Goal: Task Accomplishment & Management: Manage account settings

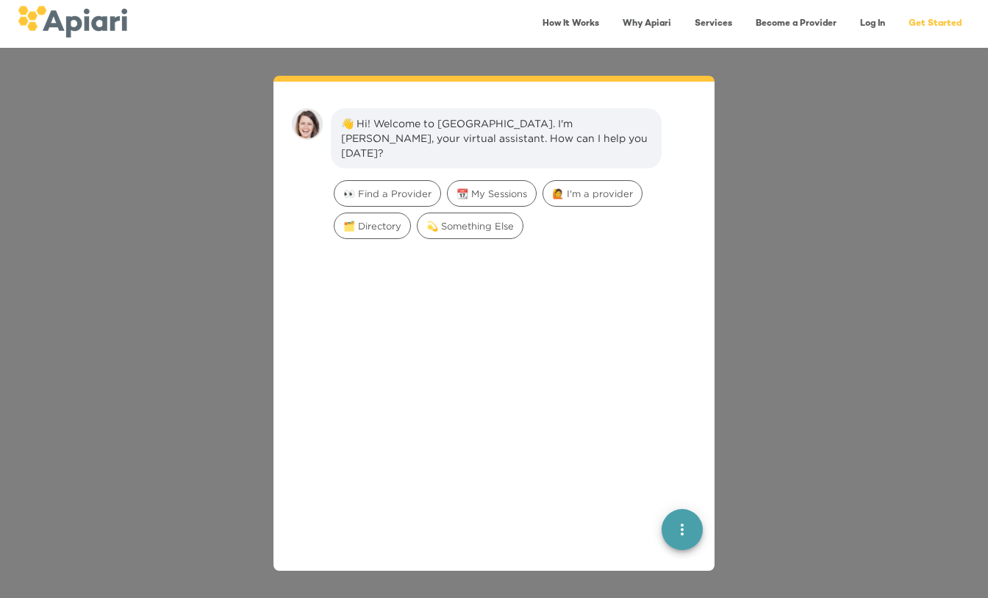
click at [923, 169] on div "👋 Hi! Welcome to Apiari. I'm Amy, your virtual assistant. How can I help you to…" at bounding box center [494, 323] width 988 height 550
click at [854, 24] on link "Log In" at bounding box center [872, 24] width 43 height 30
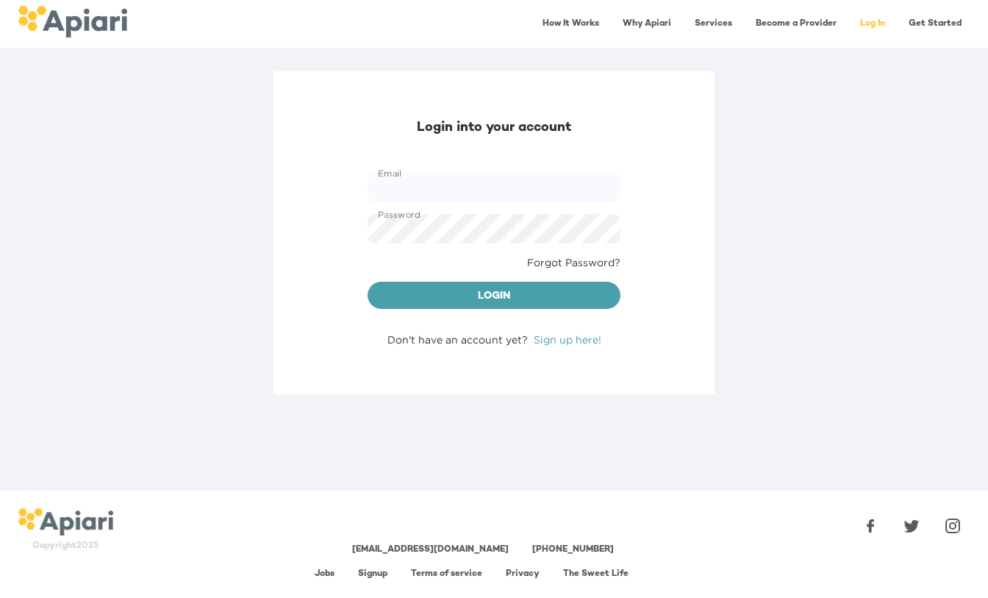
type input "**********"
click at [526, 287] on button "Login" at bounding box center [494, 296] width 253 height 28
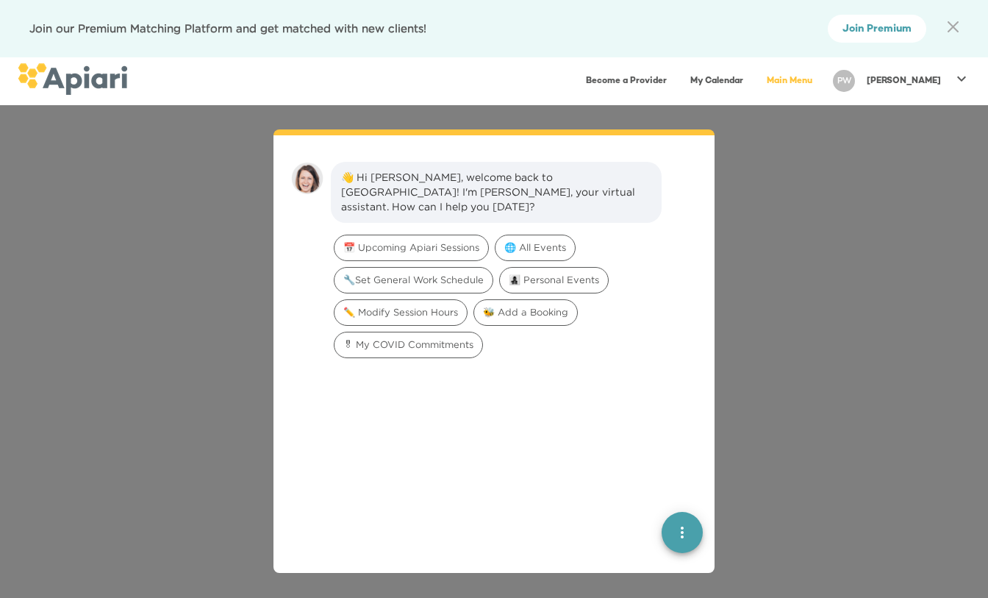
scroll to position [6, 0]
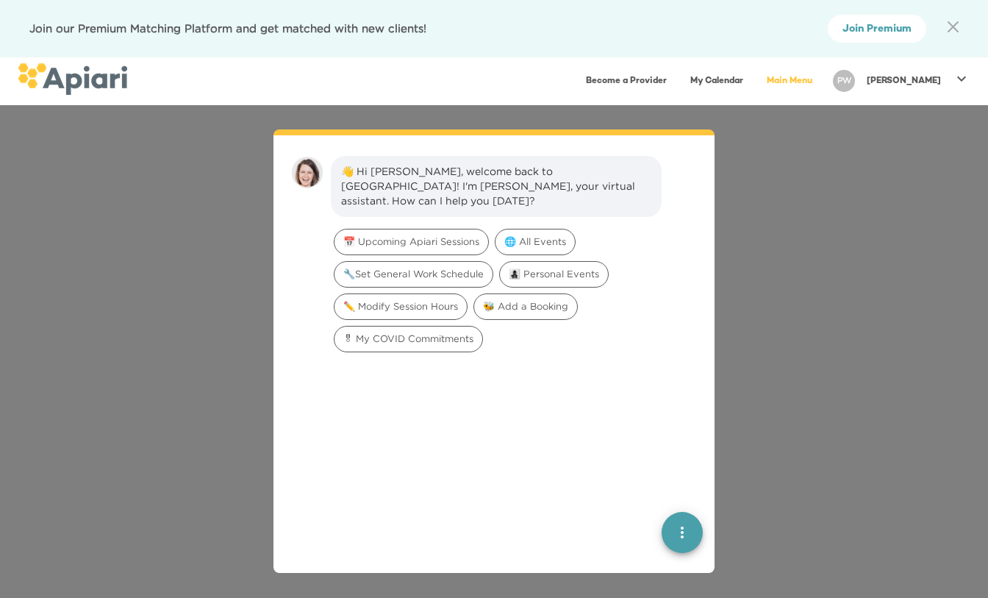
click at [932, 80] on p "[PERSON_NAME]" at bounding box center [904, 81] width 74 height 12
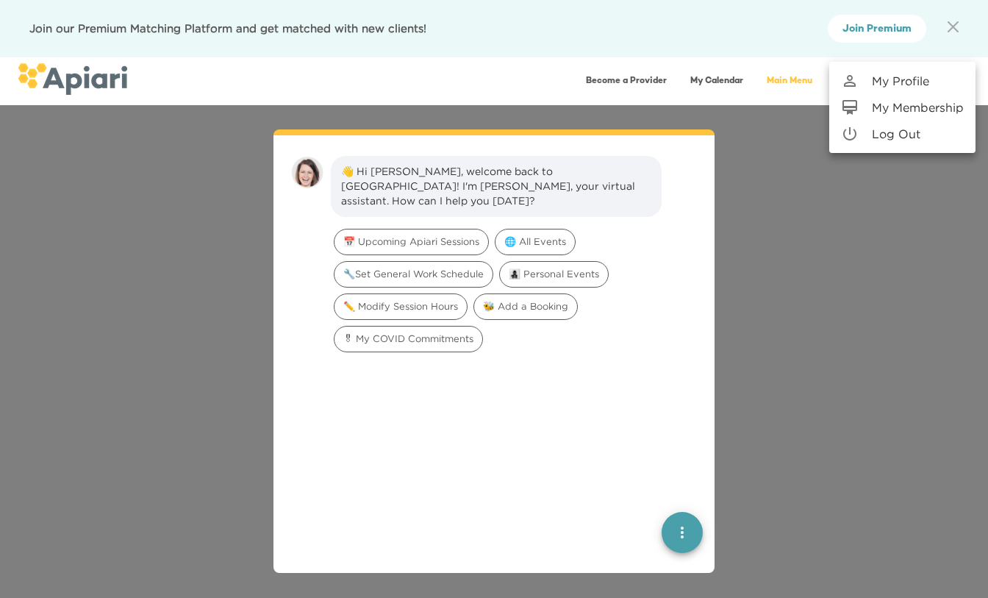
click at [955, 25] on div at bounding box center [494, 299] width 988 height 598
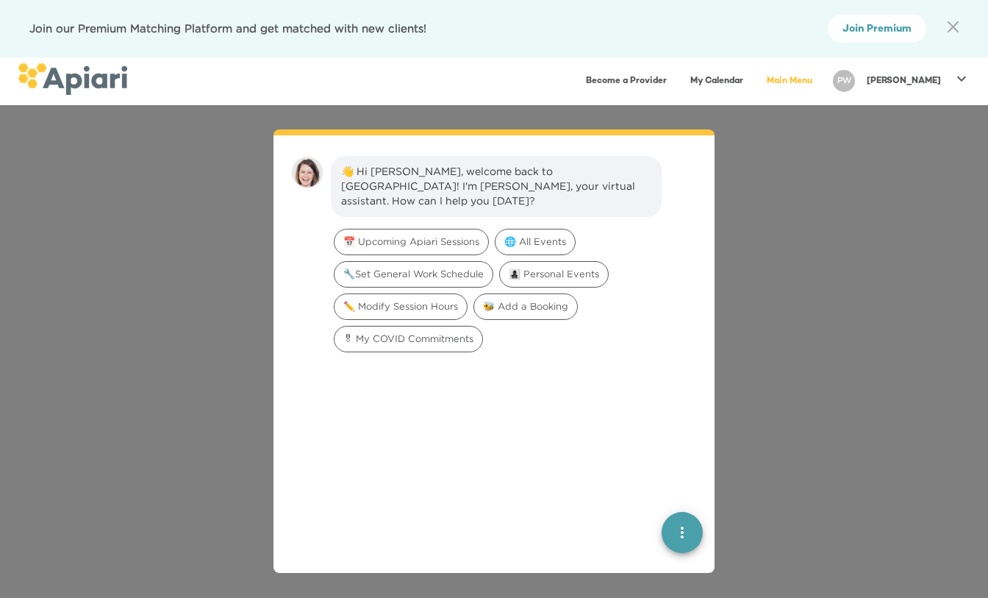
click at [954, 25] on icon "A1D20667-DBDC-461F-895E-AC602C3246CF Created with sketchtool." at bounding box center [953, 26] width 11 height 11
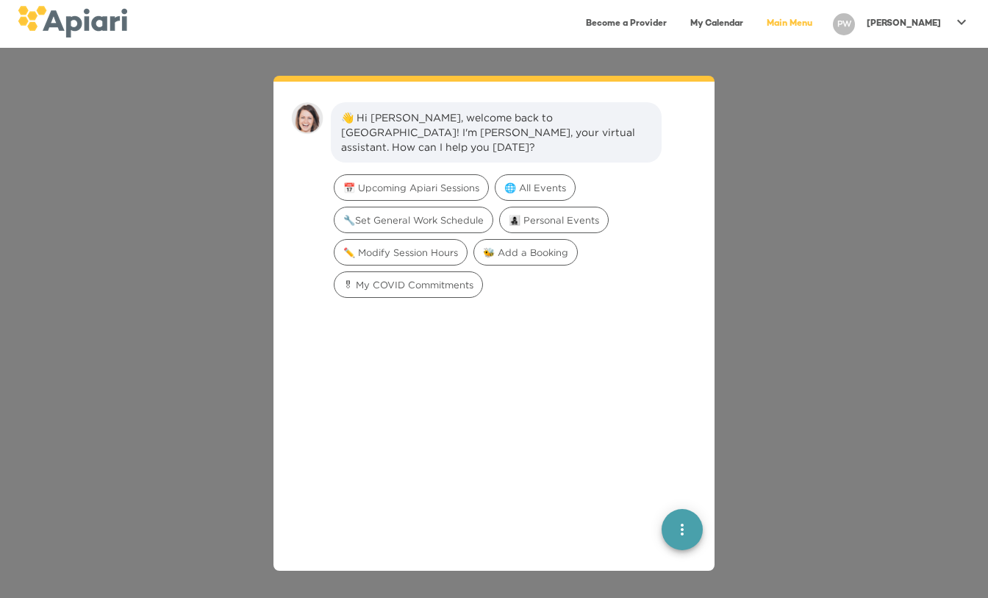
click at [943, 7] on div "PW Paula" at bounding box center [901, 24] width 149 height 34
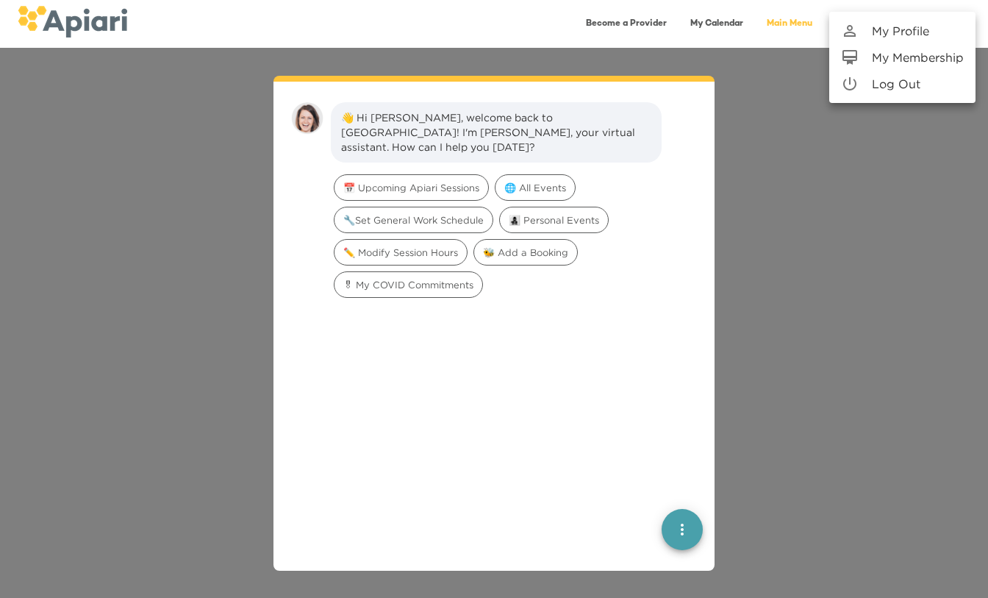
click at [912, 35] on p "My Profile" at bounding box center [900, 31] width 57 height 18
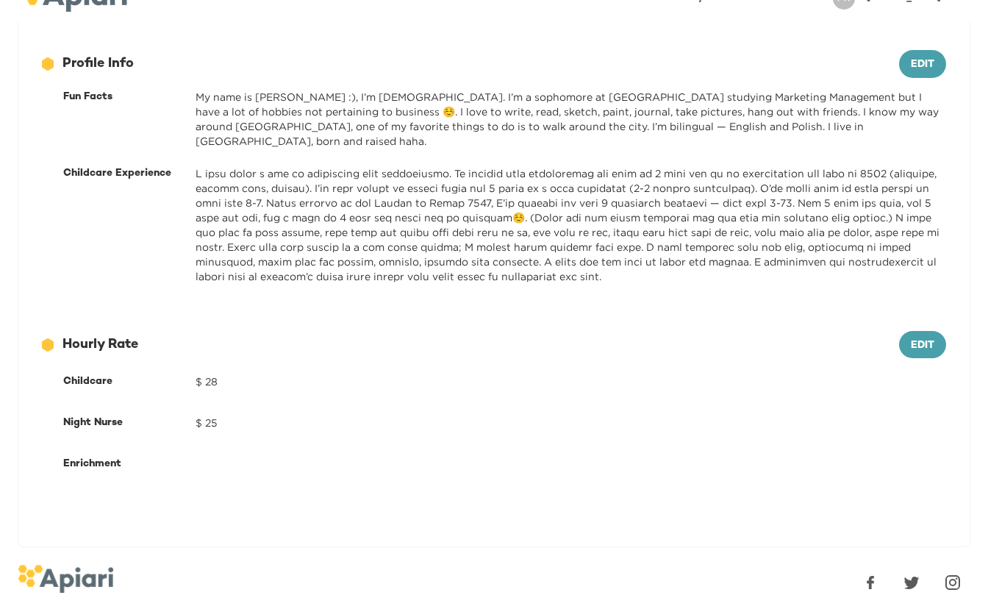
scroll to position [616, 0]
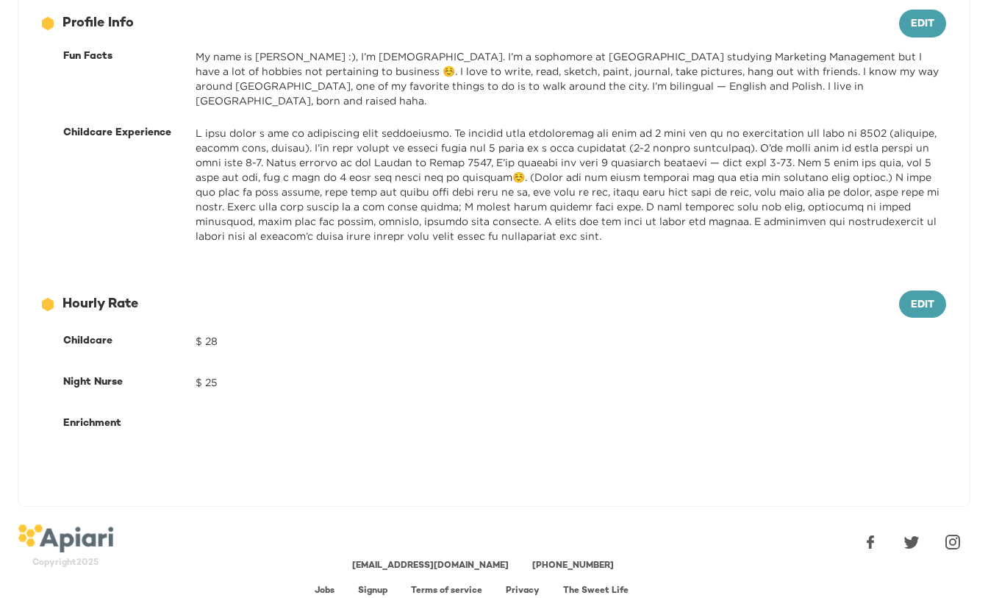
click at [944, 269] on div "12686743-09FA-4EEB-95D2-F2C0DBB3467E Created with sketchtool. Hourly Rate Edit …" at bounding box center [493, 363] width 951 height 193
click at [918, 296] on span "Edit" at bounding box center [923, 305] width 24 height 18
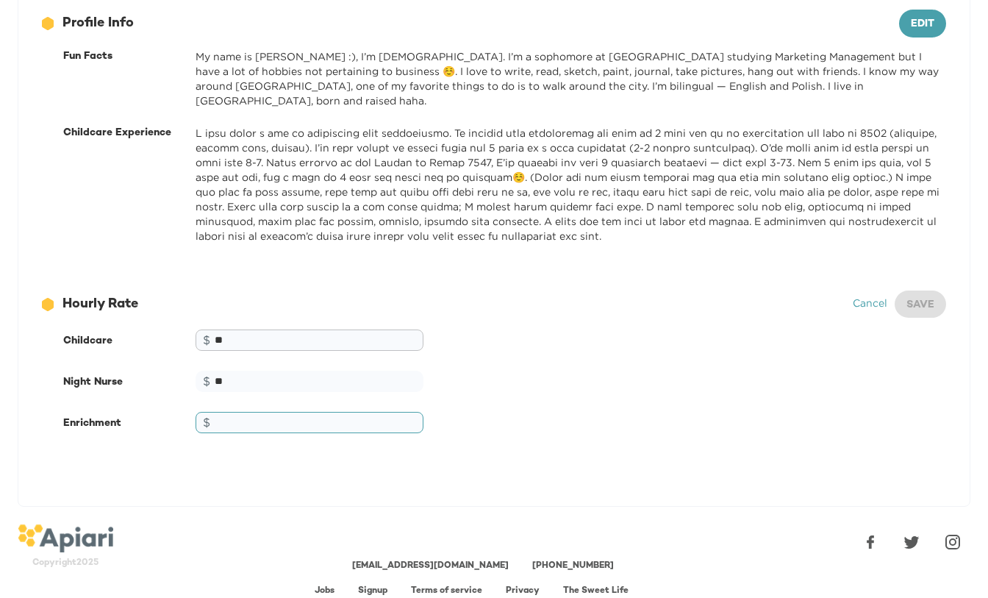
click at [245, 329] on input "**" at bounding box center [310, 339] width 228 height 21
type input "**"
click at [913, 296] on span "Save" at bounding box center [921, 305] width 28 height 18
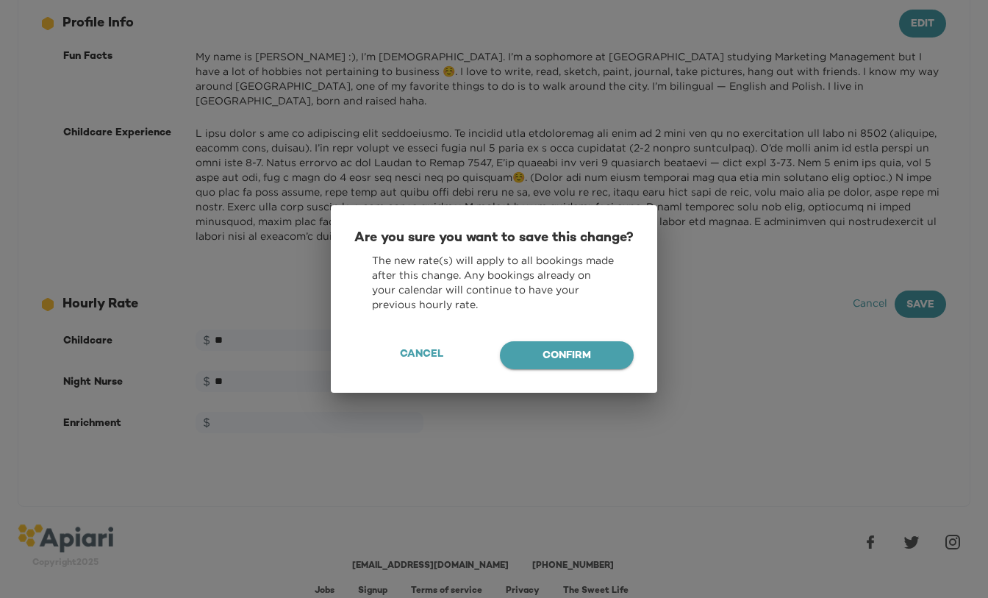
click at [590, 360] on span "Confirm" at bounding box center [567, 356] width 110 height 18
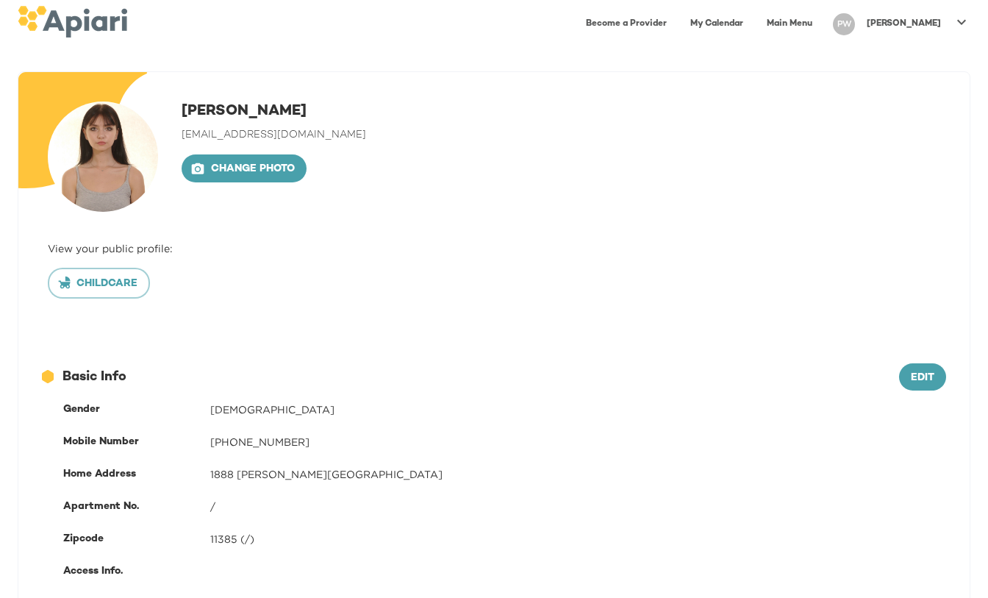
scroll to position [0, 0]
click at [74, 293] on button "Childcare" at bounding box center [99, 283] width 102 height 31
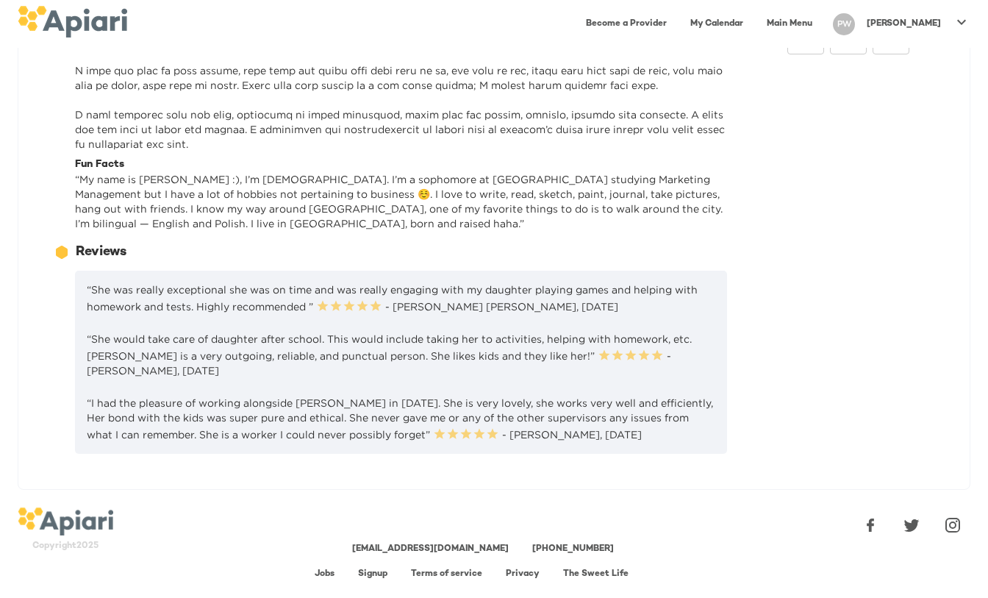
scroll to position [385, 0]
drag, startPoint x: 473, startPoint y: 288, endPoint x: 185, endPoint y: 288, distance: 288.2
click at [185, 288] on p "“She was really exceptional she was on time and was really engaging with my dau…" at bounding box center [401, 298] width 629 height 32
click at [199, 252] on div "12686743-09FA-4EEB-95D2-F2C0DBB3467E Created with sketchtool. Reviews" at bounding box center [390, 252] width 673 height 19
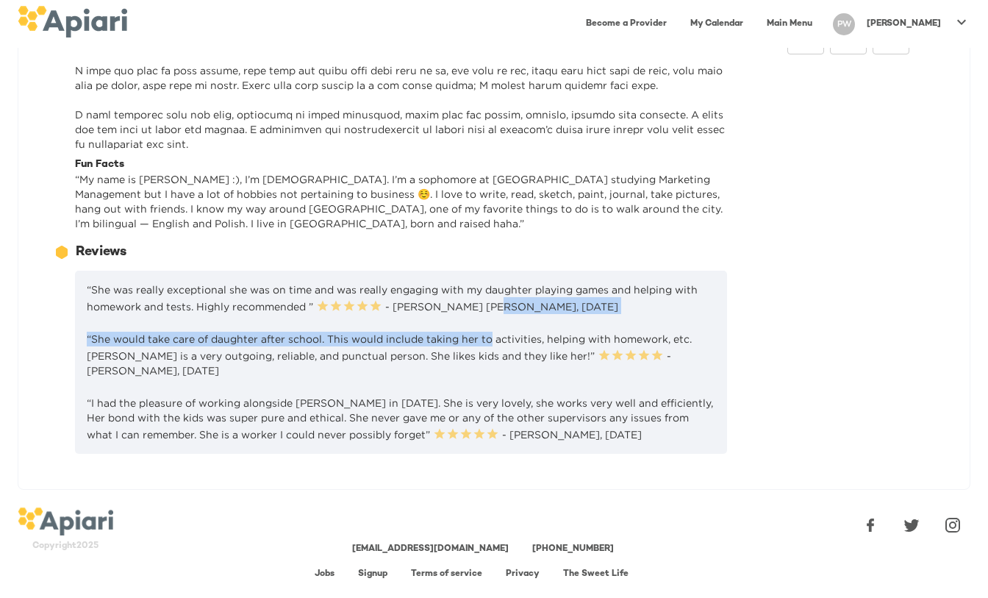
drag, startPoint x: 487, startPoint y: 335, endPoint x: 481, endPoint y: 311, distance: 25.1
click at [480, 311] on div "“She was really exceptional she was on time and was really engaging with my dau…" at bounding box center [401, 362] width 652 height 183
click at [481, 311] on p "“She was really exceptional she was on time and was really engaging with my dau…" at bounding box center [401, 298] width 629 height 32
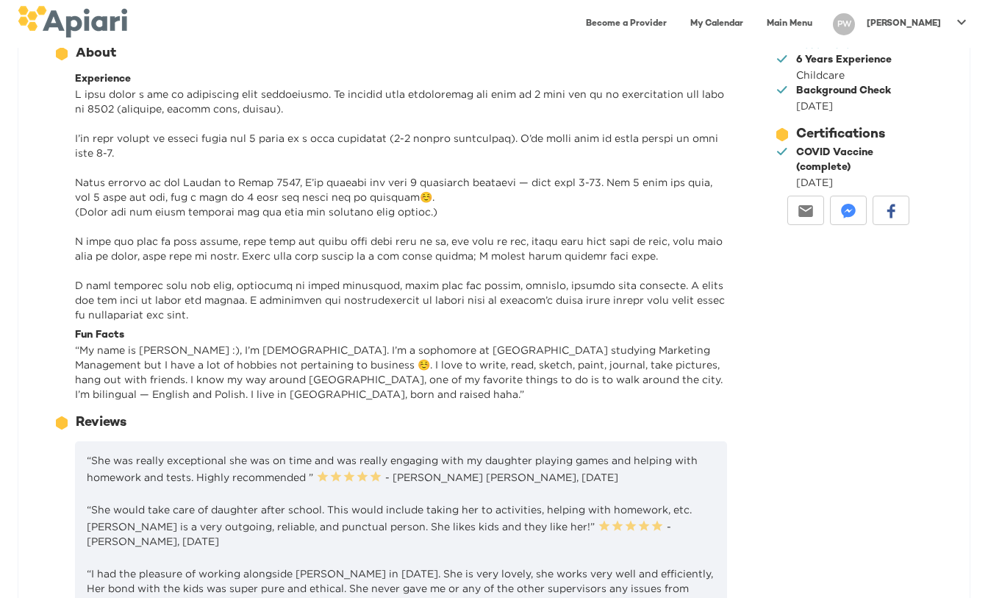
scroll to position [201, 0]
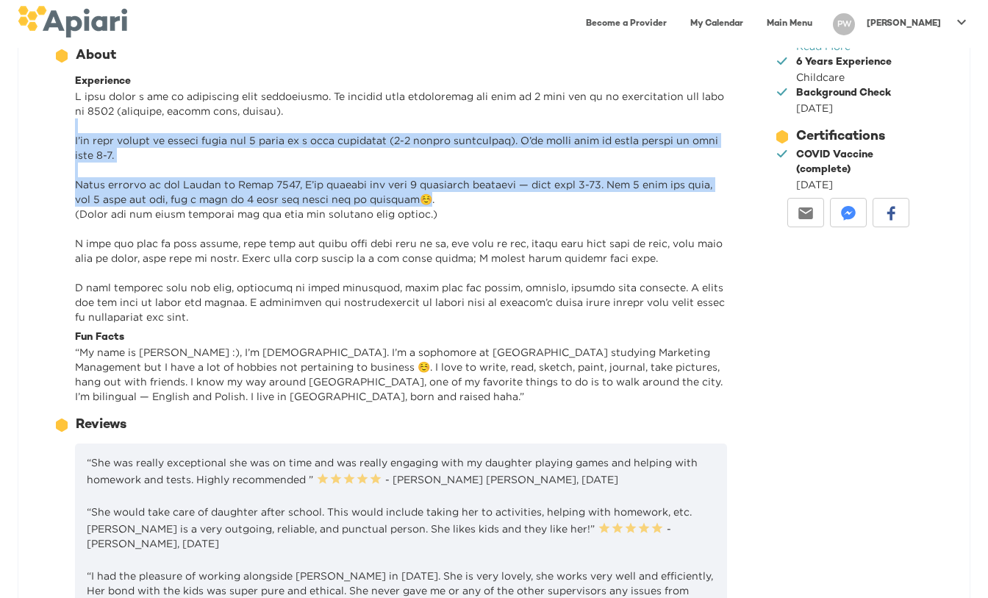
drag, startPoint x: 344, startPoint y: 119, endPoint x: 380, endPoint y: 207, distance: 95.3
click at [380, 207] on p at bounding box center [401, 206] width 652 height 235
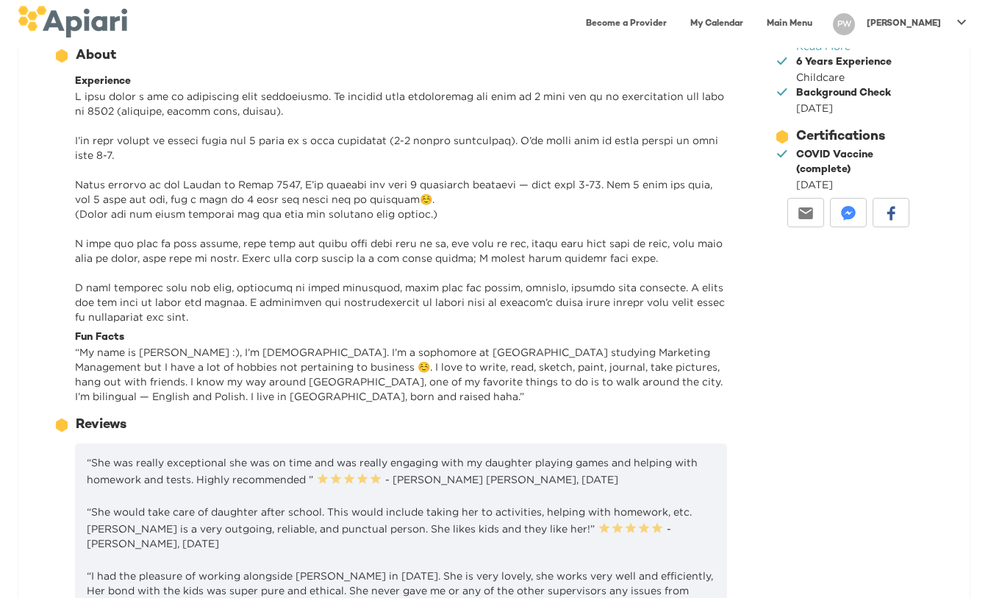
click at [388, 207] on p at bounding box center [401, 206] width 652 height 235
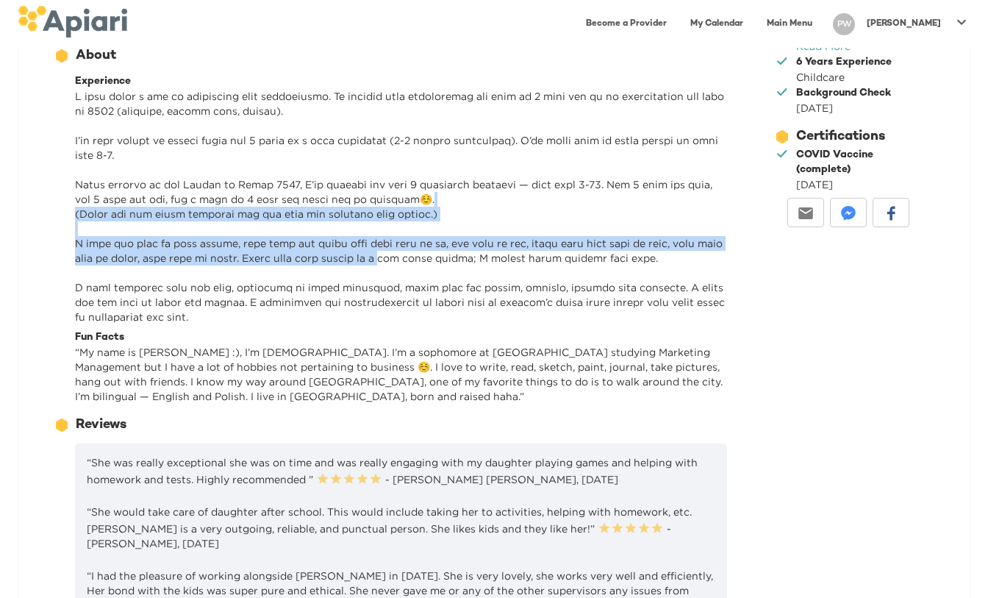
drag, startPoint x: 393, startPoint y: 211, endPoint x: 421, endPoint y: 264, distance: 59.9
click at [421, 264] on p at bounding box center [401, 206] width 652 height 235
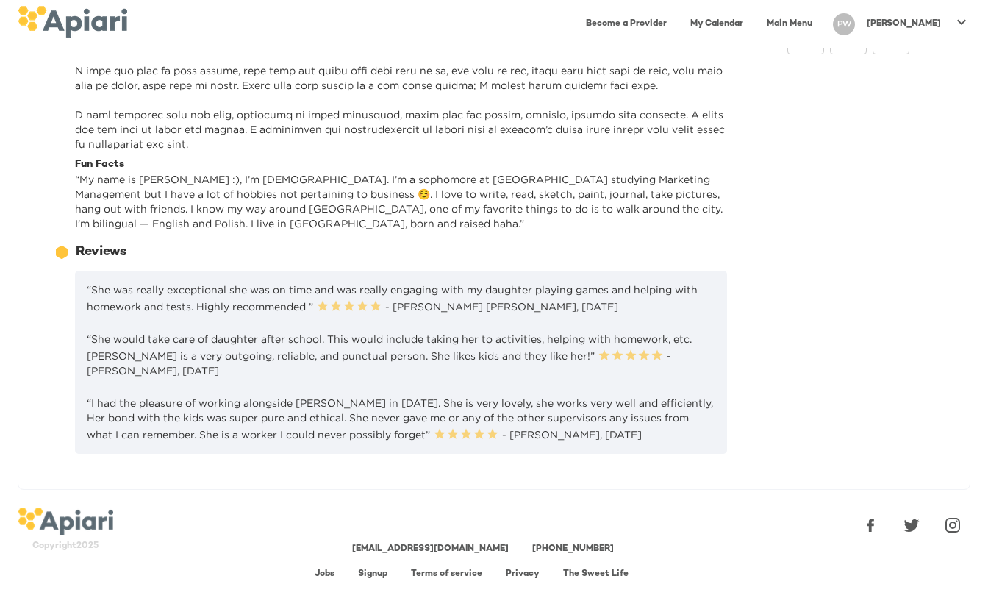
scroll to position [385, 0]
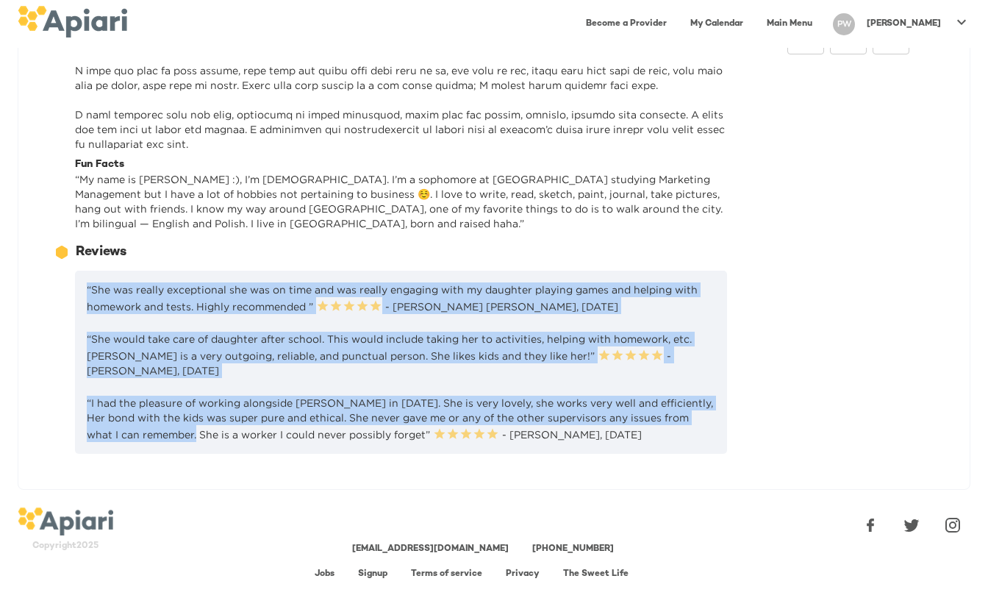
drag, startPoint x: 69, startPoint y: 285, endPoint x: 187, endPoint y: 439, distance: 194.1
click at [187, 439] on div "“She was really exceptional she was on time and was really engaging with my dau…" at bounding box center [390, 358] width 673 height 192
click at [187, 439] on p "“I had the pleasure of working alongside Paula in 2021. She is very lovely, she…" at bounding box center [401, 419] width 629 height 46
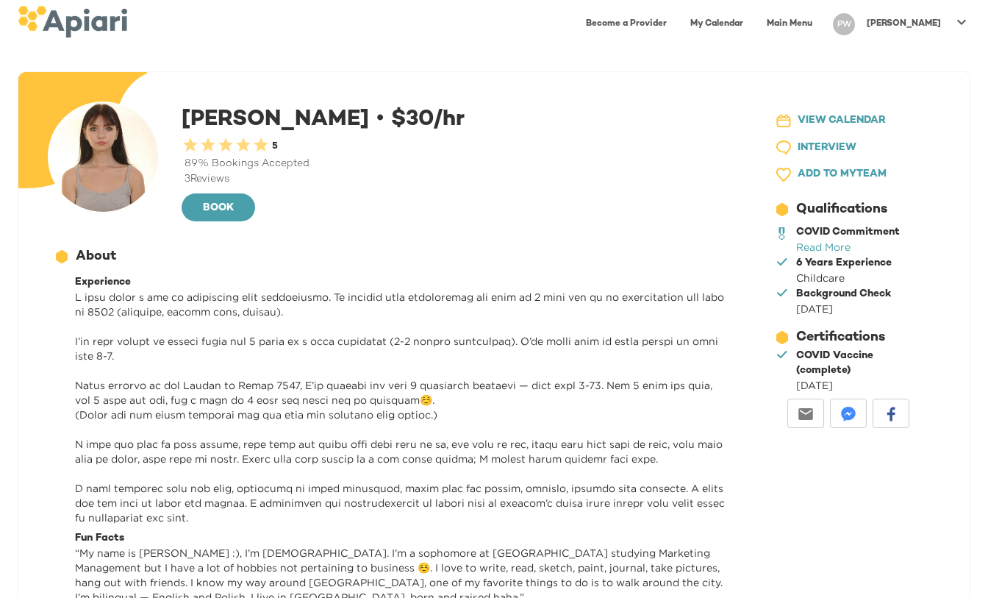
scroll to position [0, 0]
click at [795, 124] on span "23979DC4-A7E4-489C-88E7-37869341D308 Created with sketchtool. VIEW CALENDAR" at bounding box center [847, 121] width 143 height 18
click at [659, 18] on link "Become a Provider" at bounding box center [626, 24] width 99 height 30
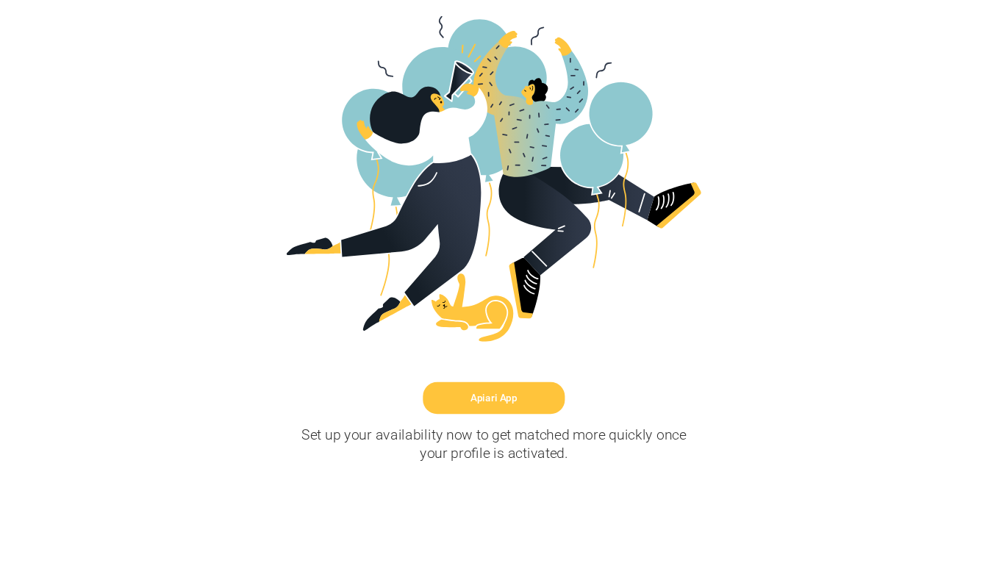
scroll to position [335, 0]
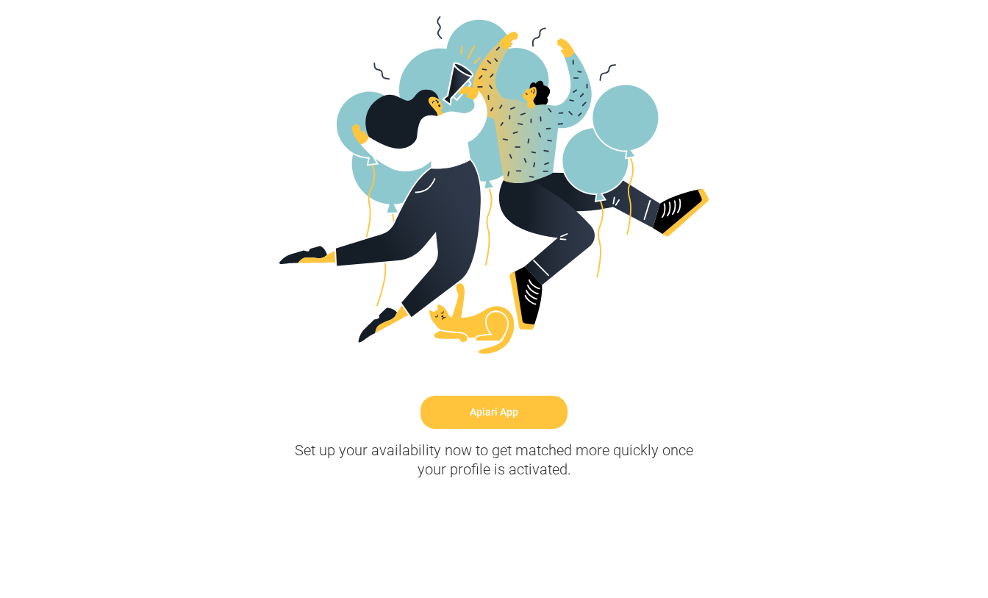
click at [504, 421] on link "Apiari App" at bounding box center [494, 412] width 147 height 33
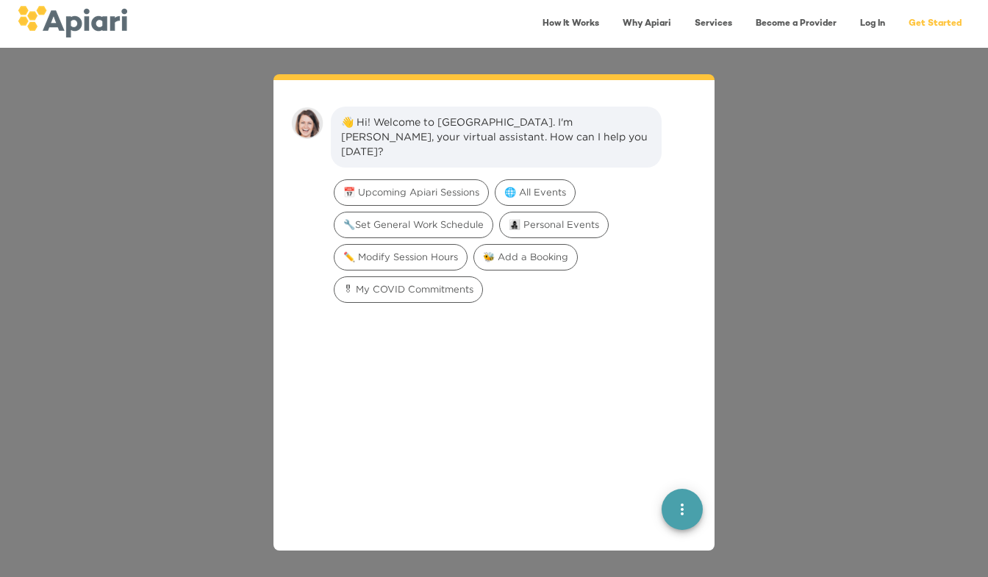
scroll to position [21, 0]
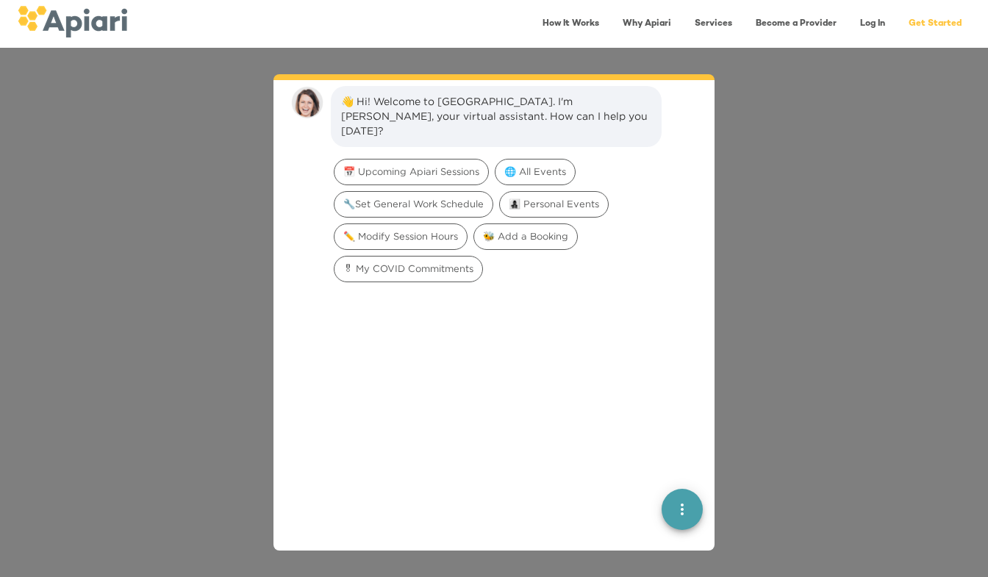
click at [861, 20] on link "Log In" at bounding box center [872, 24] width 43 height 30
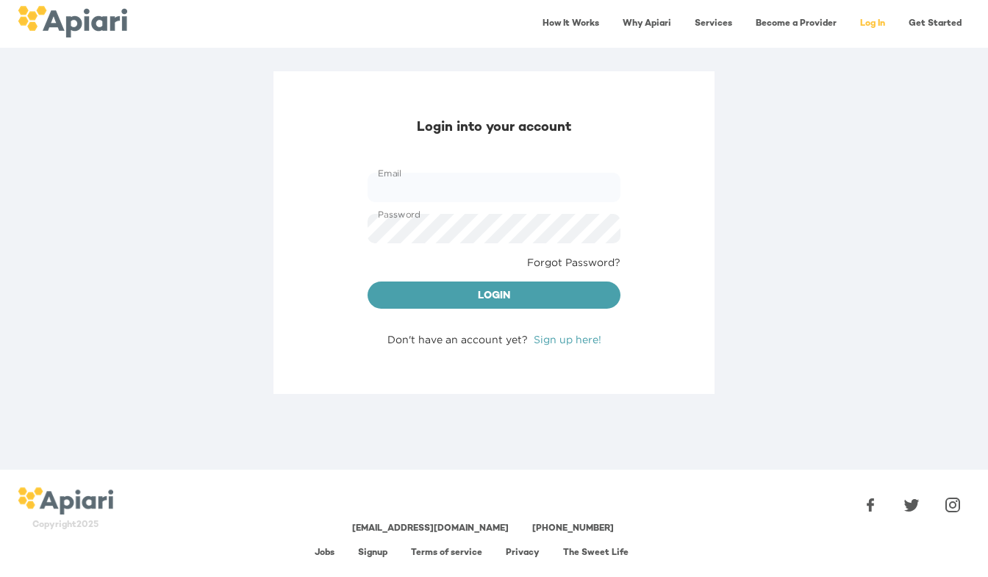
type input "**********"
click at [468, 282] on button "Login" at bounding box center [494, 296] width 253 height 28
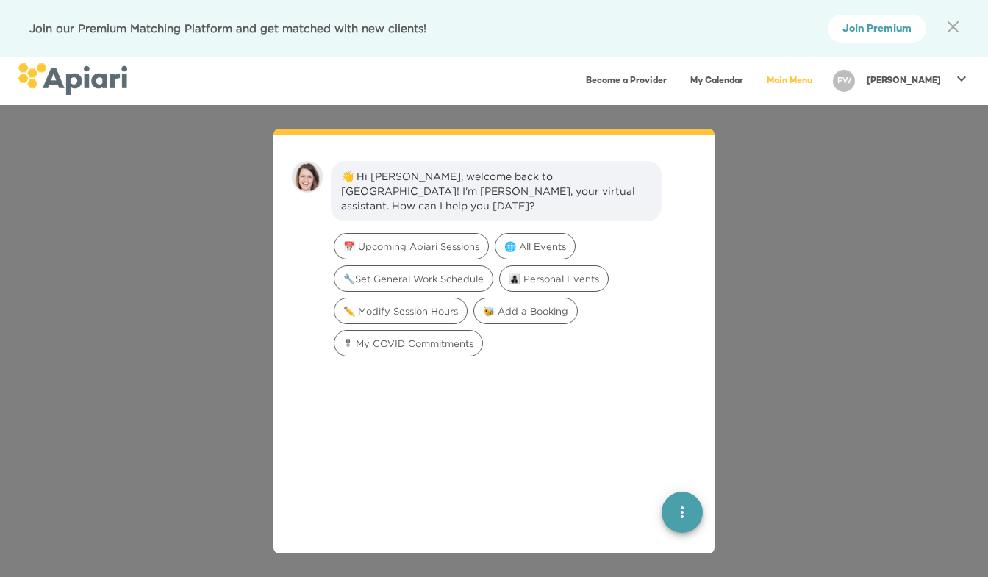
scroll to position [21, 0]
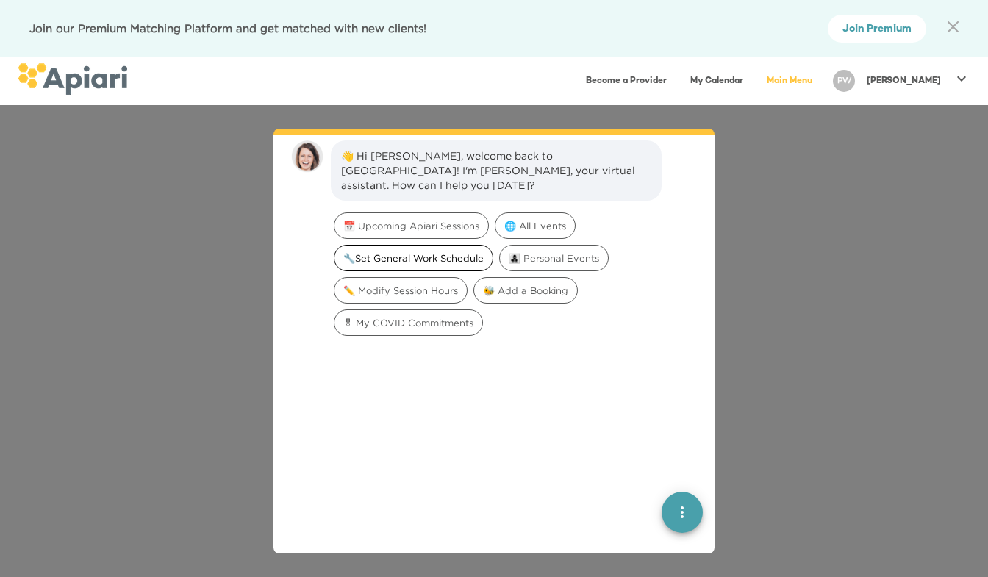
click at [396, 251] on span "🔧Set General Work Schedule" at bounding box center [414, 258] width 158 height 14
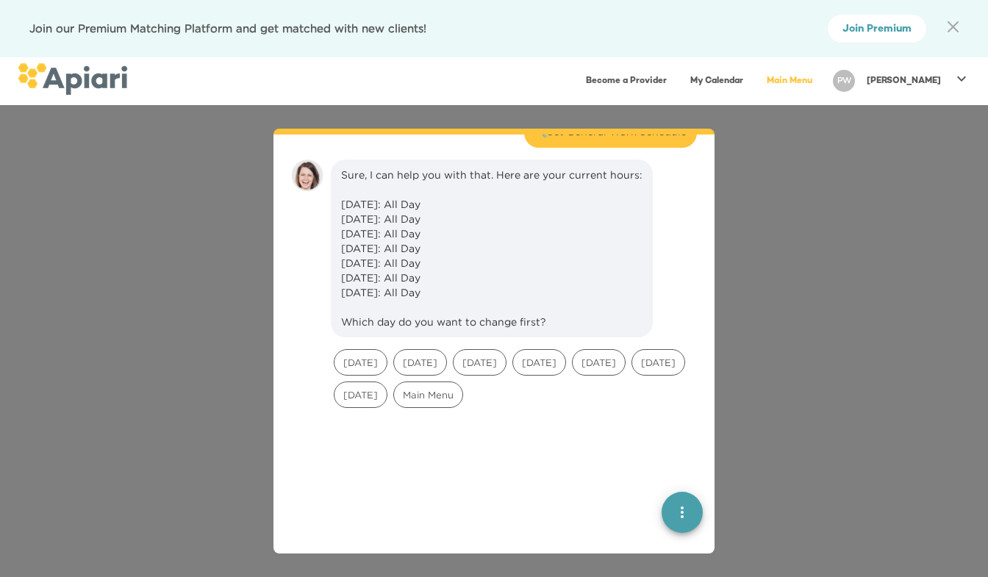
scroll to position [121, 0]
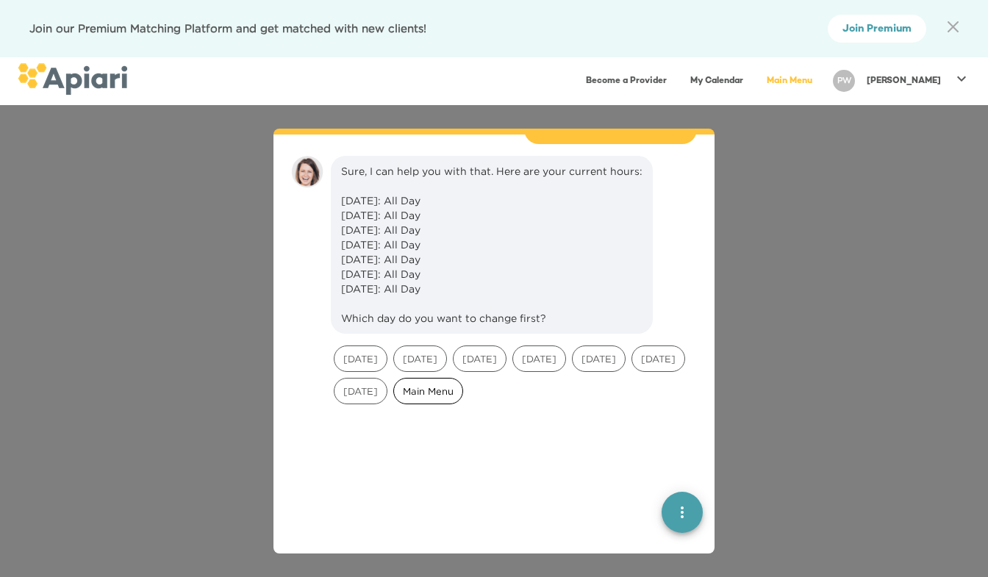
click at [462, 385] on span "Main Menu" at bounding box center [428, 392] width 68 height 14
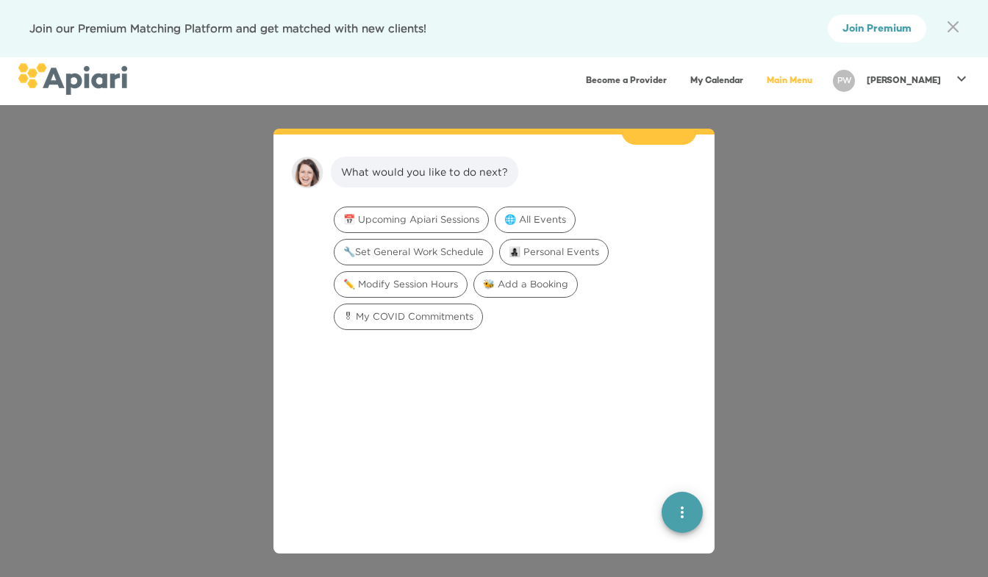
scroll to position [354, 0]
click at [428, 212] on span "📅 Upcoming Apiari Sessions" at bounding box center [412, 219] width 154 height 14
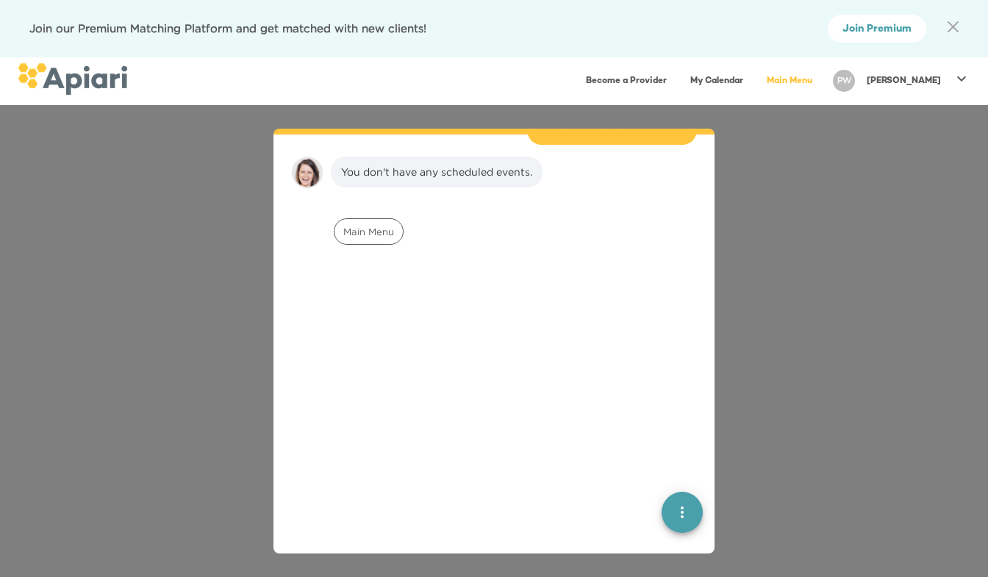
scroll to position [446, 0]
click at [372, 218] on div "Main Menu" at bounding box center [369, 231] width 70 height 26
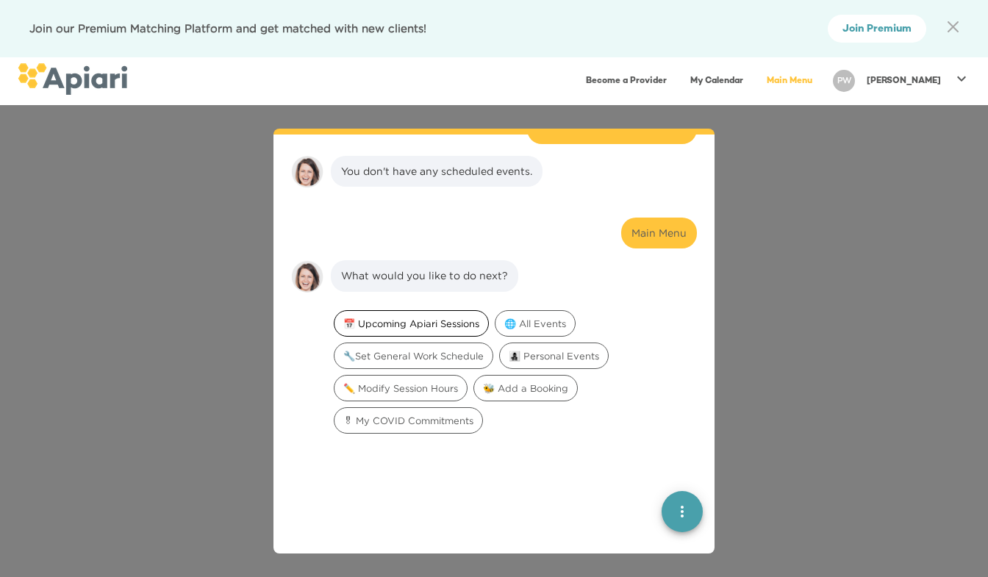
scroll to position [551, 0]
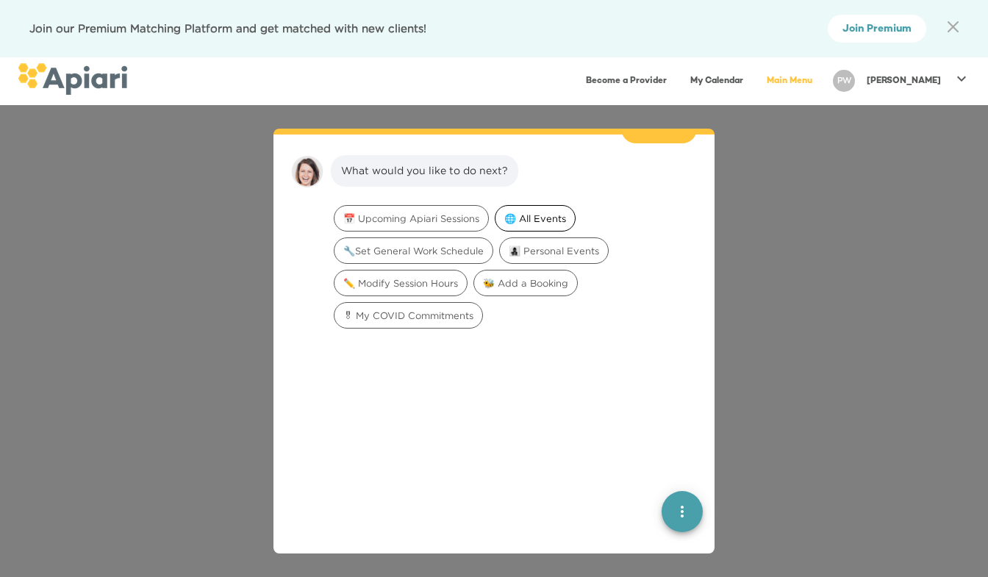
click at [534, 212] on span "🌐 All Events" at bounding box center [535, 219] width 79 height 14
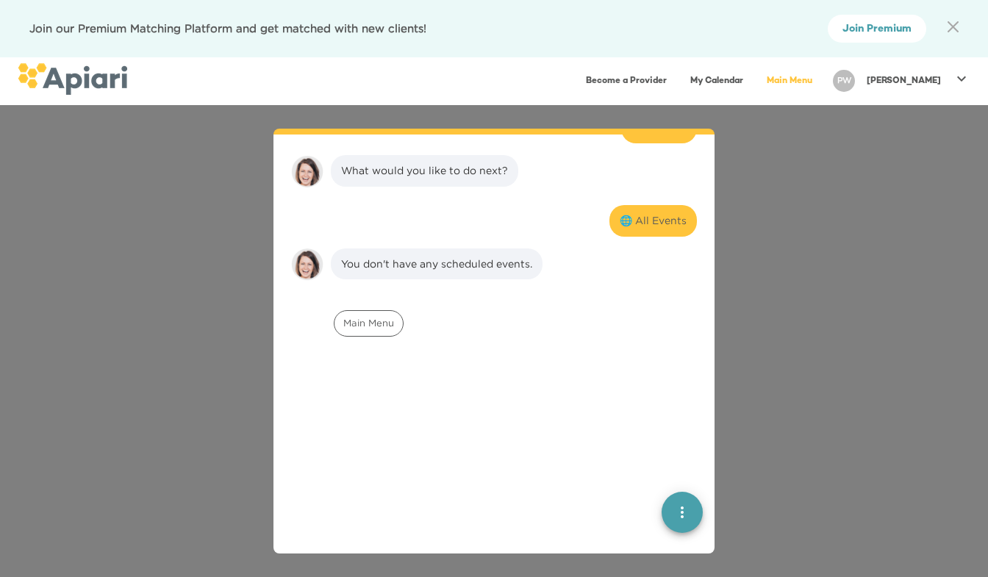
scroll to position [644, 0]
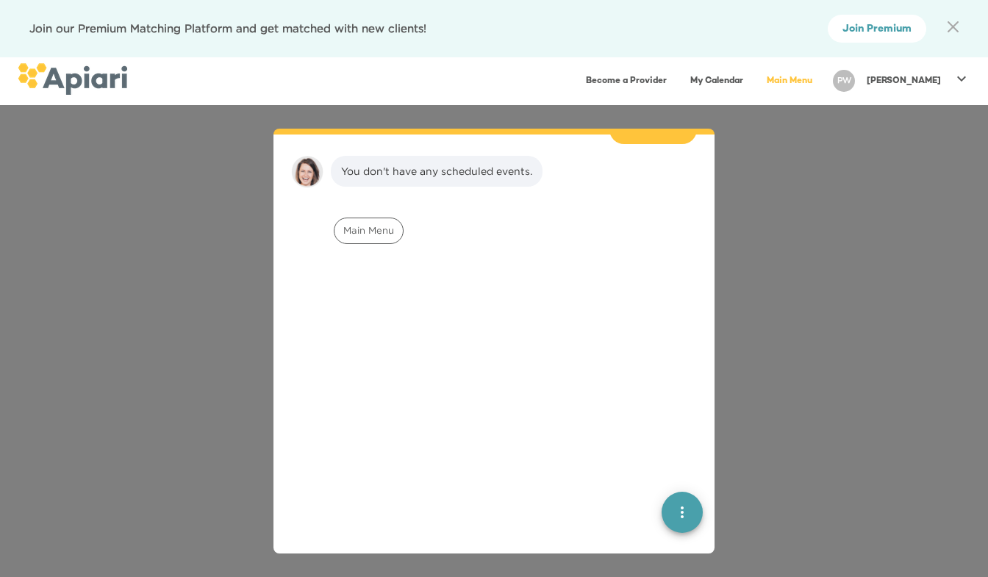
click at [673, 526] on button "quick menu" at bounding box center [682, 512] width 41 height 41
click at [671, 418] on span "Back to main menu" at bounding box center [682, 418] width 29 height 15
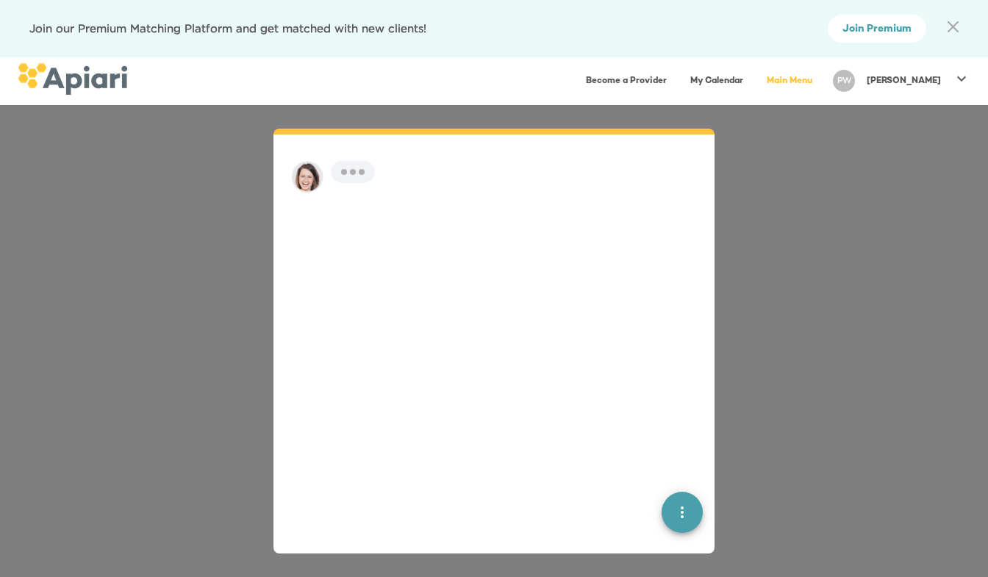
scroll to position [21, 0]
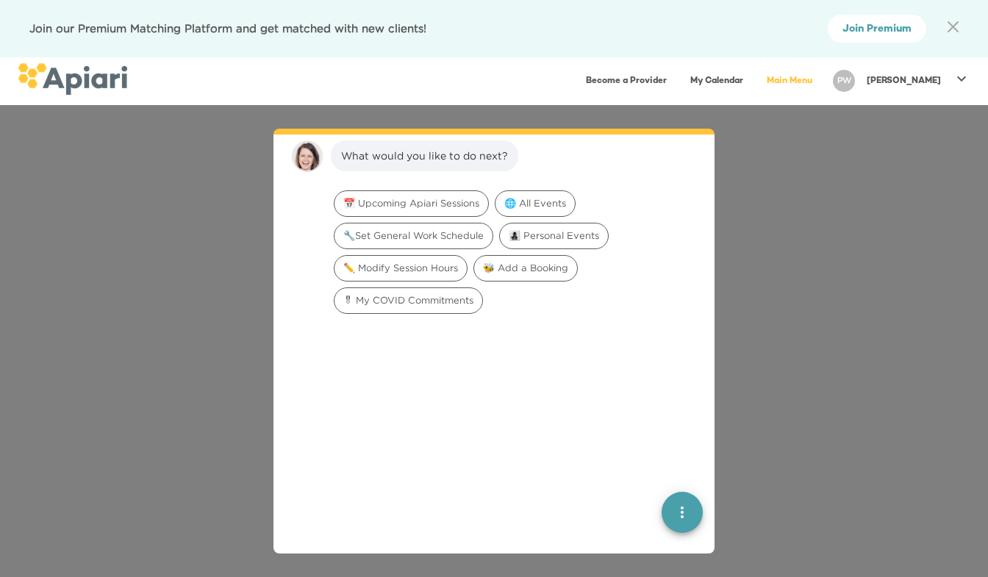
click at [926, 98] on div "Become a Provider My Calendar Main Menu PW Paula" at bounding box center [494, 81] width 953 height 36
click at [926, 71] on div "[PERSON_NAME]" at bounding box center [904, 81] width 86 height 24
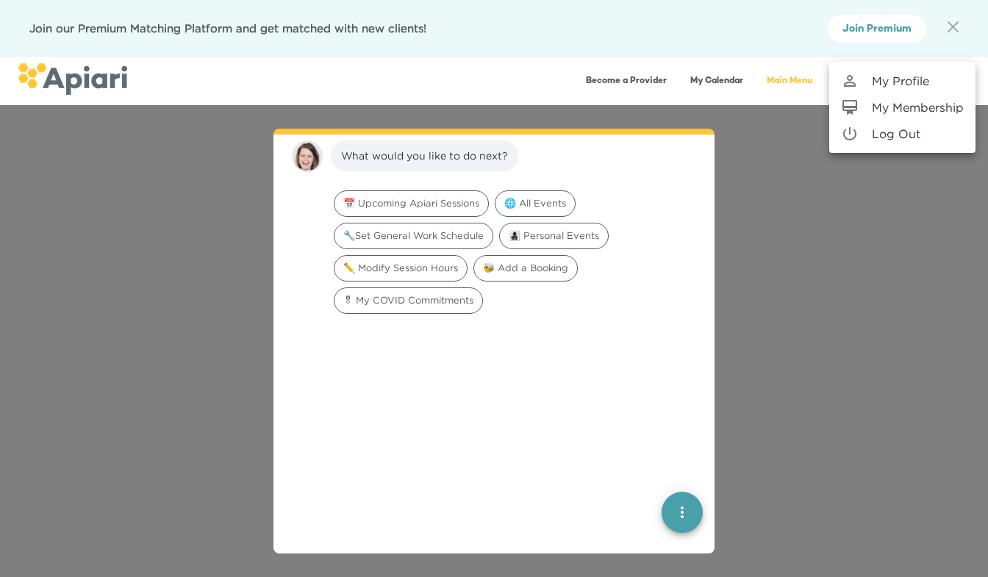
click at [923, 101] on p "My Membership" at bounding box center [918, 108] width 92 height 18
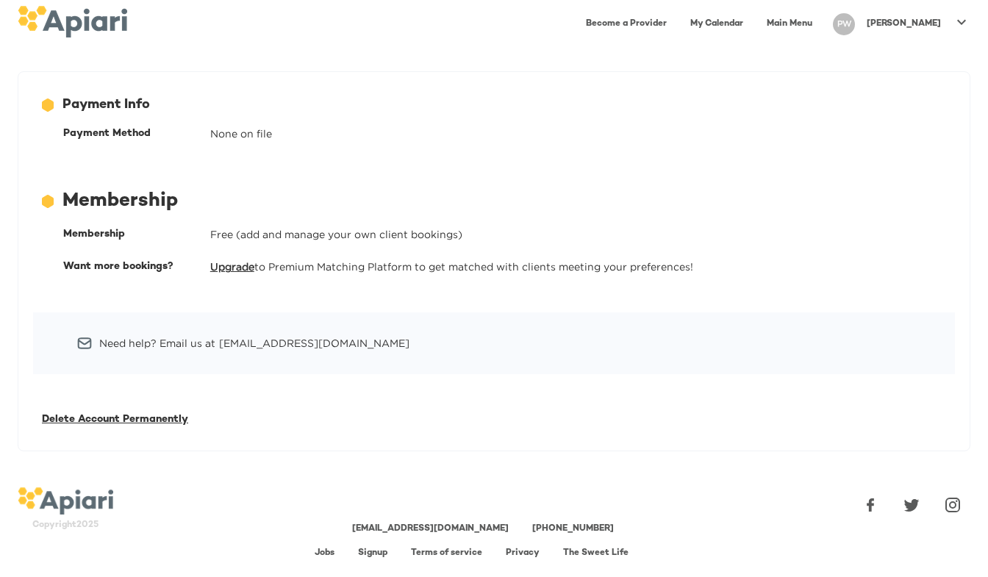
click at [216, 262] on link "Upgrade" at bounding box center [232, 266] width 44 height 11
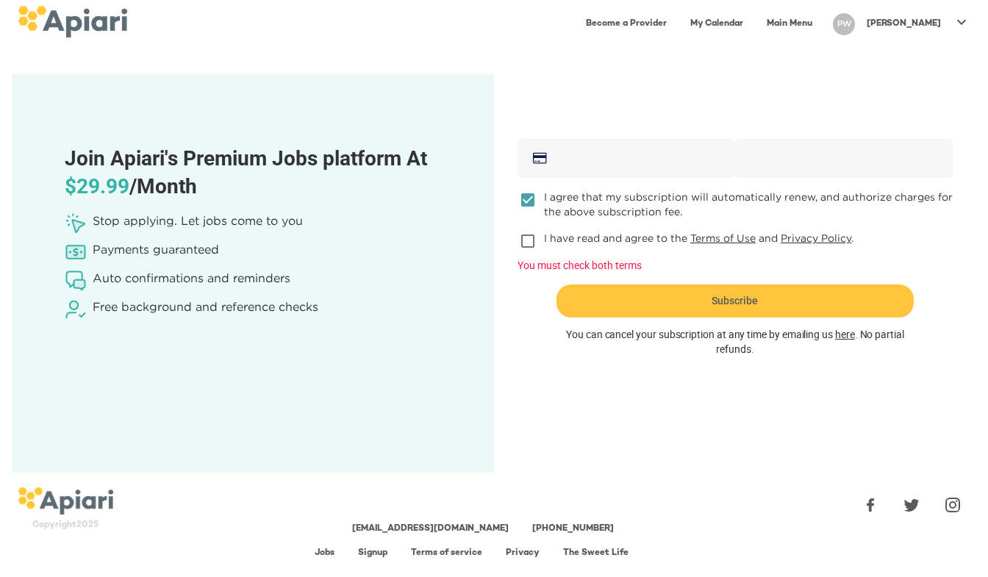
click at [529, 222] on div "I agree that my subscription will automatically renew, and authorize charges fo…" at bounding box center [735, 231] width 447 height 83
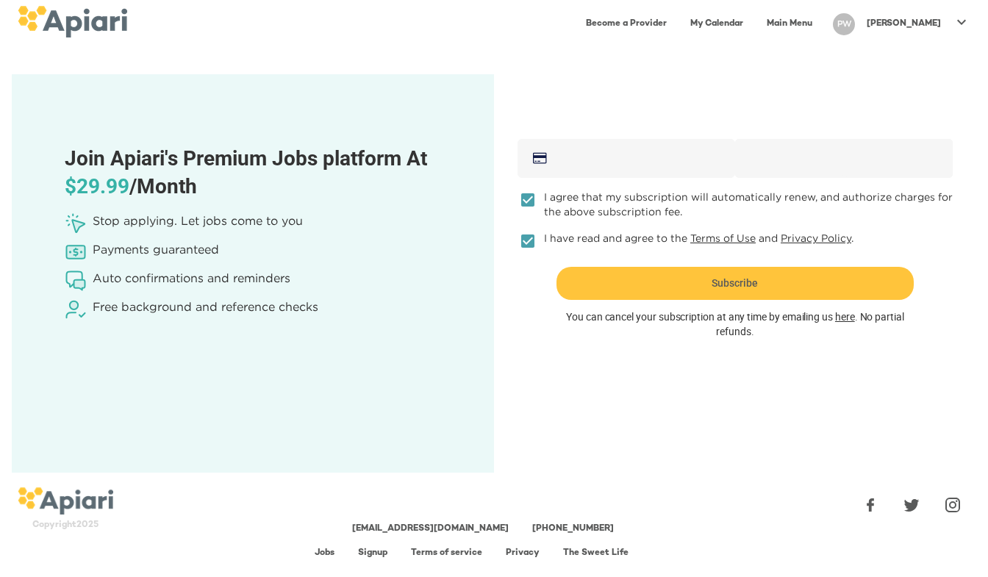
click at [584, 147] on div "342F74CE-B8C9-4674-A708-854C0A36D1D5 Created with sketchtool." at bounding box center [627, 158] width 218 height 39
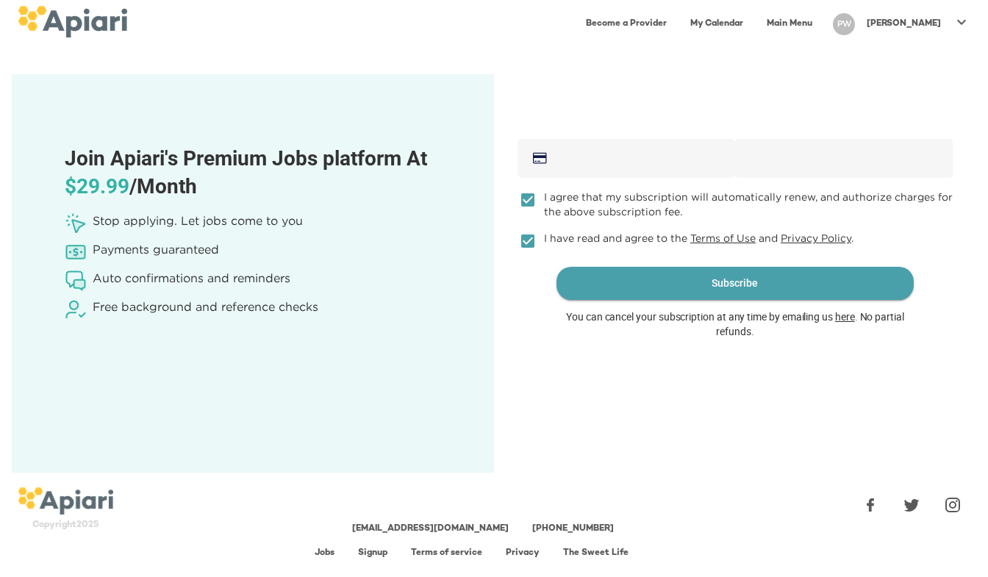
click at [797, 291] on span "Subscribe" at bounding box center [735, 283] width 357 height 33
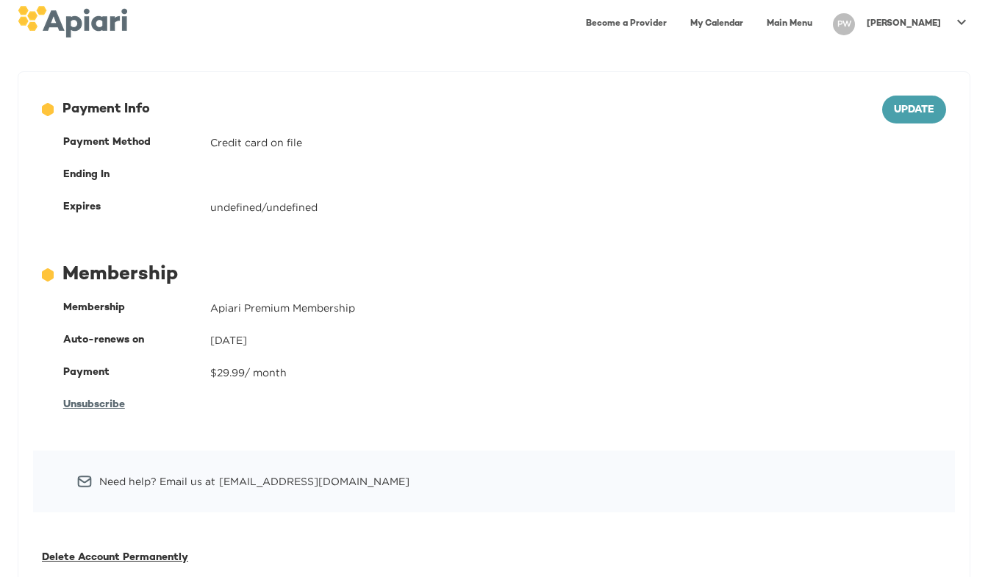
click at [620, 1] on div "Become a Provider My Calendar Main Menu PW Paula" at bounding box center [494, 24] width 988 height 48
click at [646, 16] on link "Become a Provider" at bounding box center [626, 24] width 99 height 30
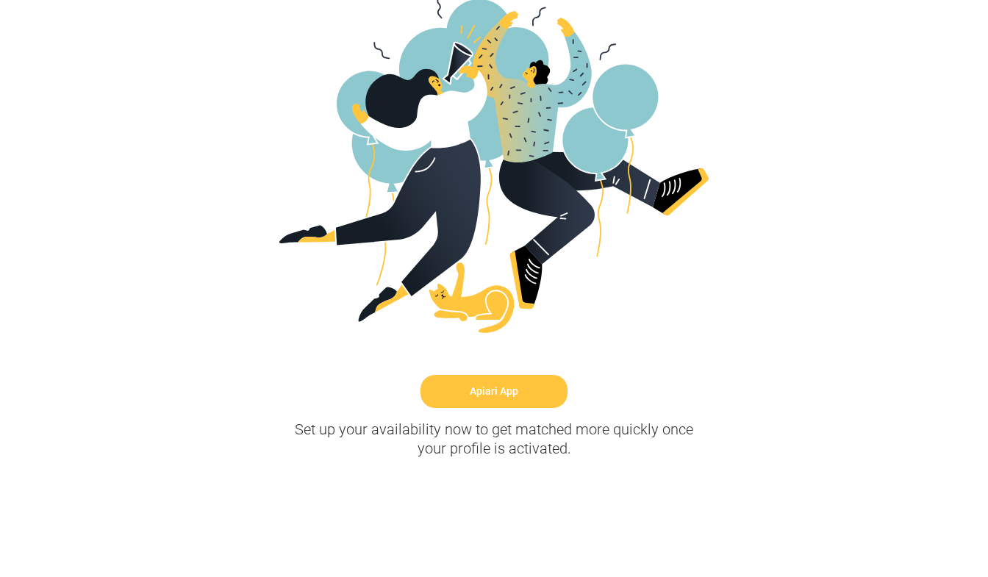
scroll to position [355, 0]
click at [491, 397] on link "Apiari App" at bounding box center [494, 391] width 147 height 33
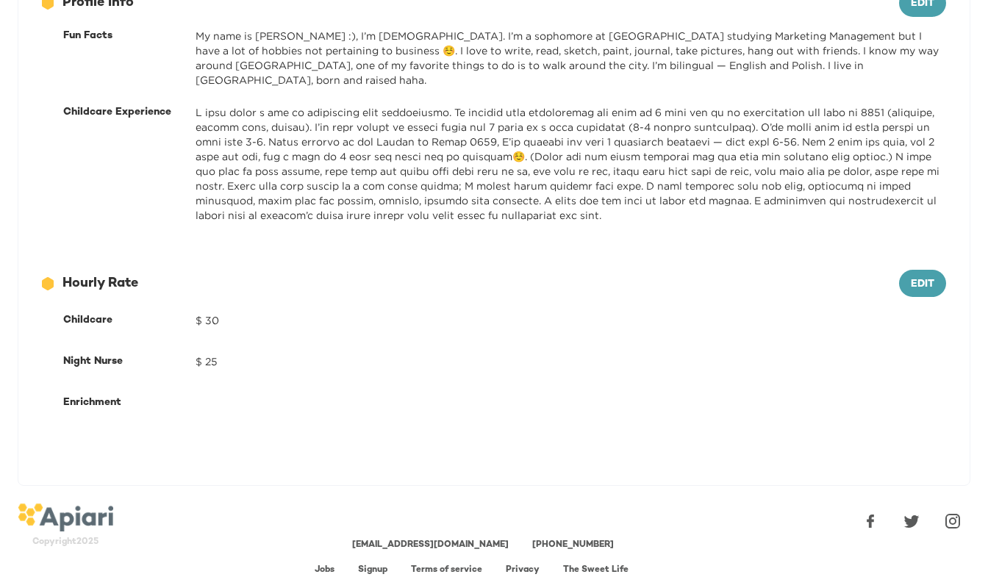
scroll to position [567, 0]
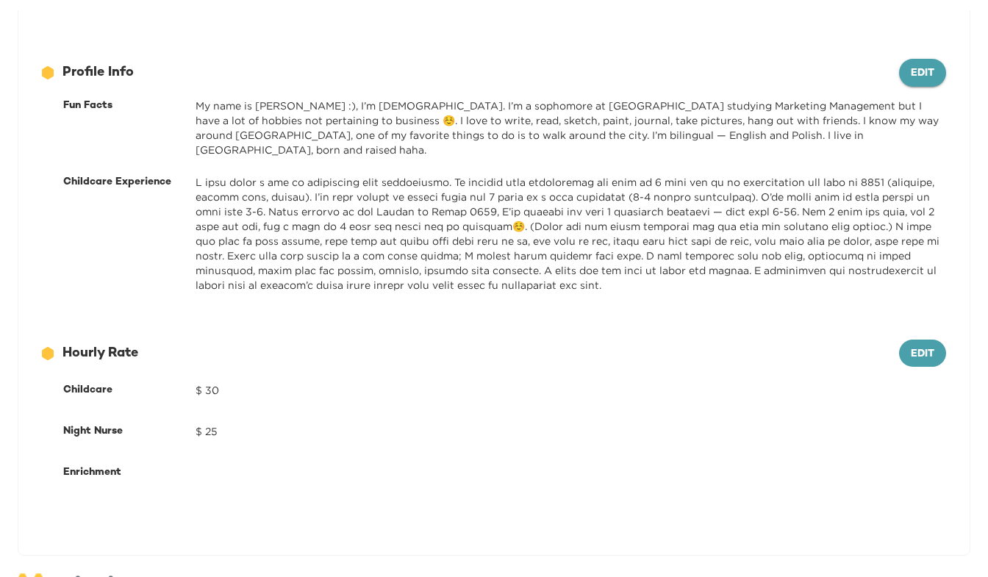
click at [923, 65] on span "Edit" at bounding box center [923, 74] width 24 height 18
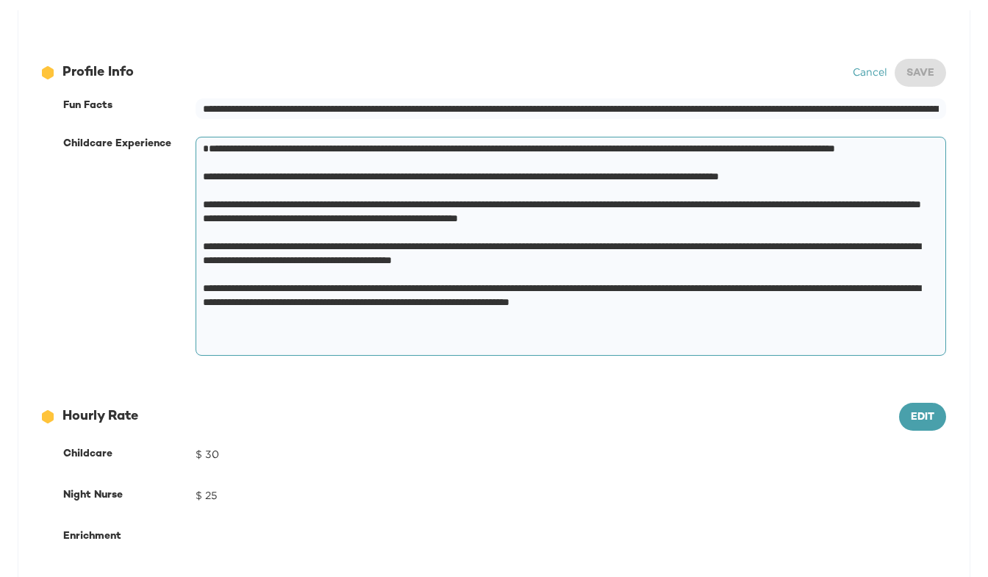
scroll to position [520, 0]
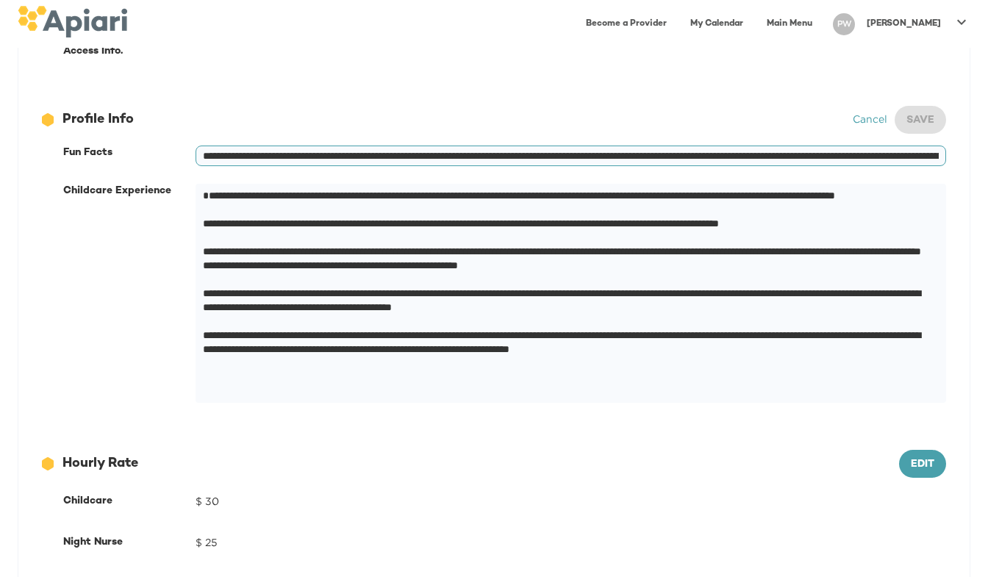
drag, startPoint x: 333, startPoint y: 156, endPoint x: 326, endPoint y: 157, distance: 7.5
click at [326, 157] on input "**********" at bounding box center [571, 156] width 751 height 21
click at [426, 150] on input "**********" at bounding box center [571, 156] width 751 height 21
click at [693, 151] on input "**********" at bounding box center [571, 156] width 751 height 21
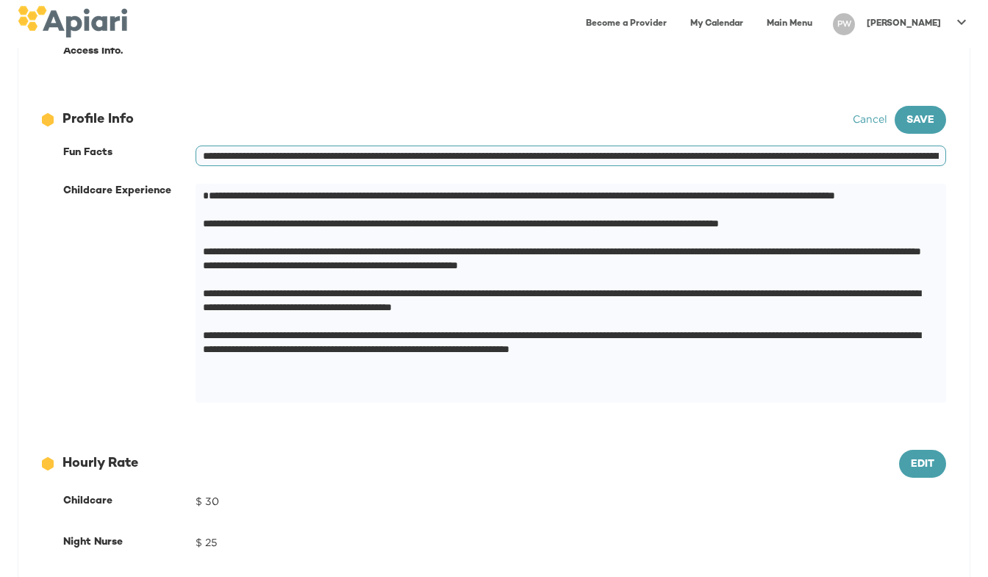
click at [627, 156] on input "**********" at bounding box center [571, 156] width 751 height 21
drag, startPoint x: 597, startPoint y: 156, endPoint x: 712, endPoint y: 159, distance: 115.5
click at [712, 159] on input "**********" at bounding box center [571, 156] width 751 height 21
type input "**********"
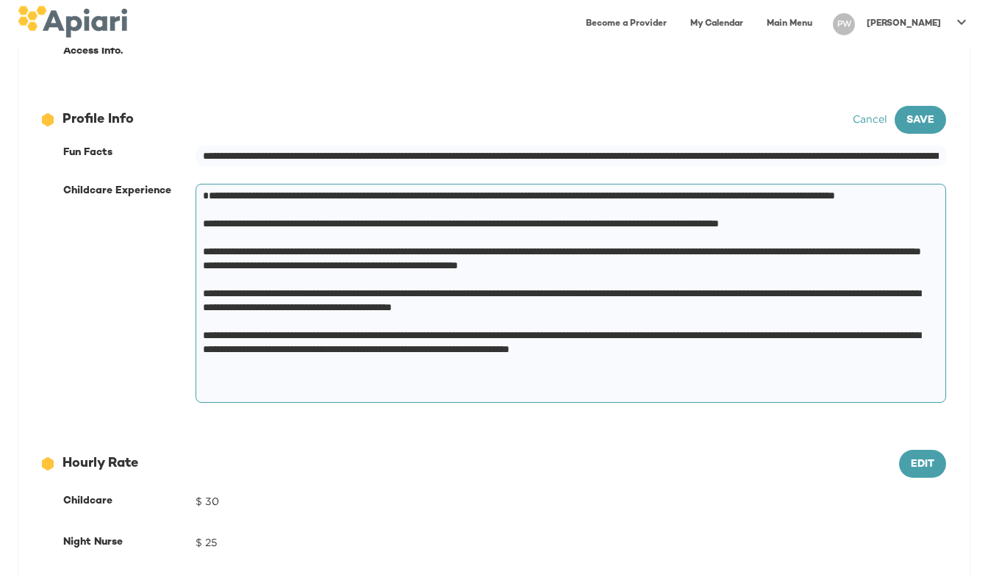
drag, startPoint x: 710, startPoint y: 280, endPoint x: 599, endPoint y: 299, distance: 112.7
click at [599, 299] on textarea at bounding box center [568, 294] width 730 height 210
click at [733, 277] on textarea at bounding box center [568, 294] width 730 height 210
click at [737, 277] on textarea at bounding box center [568, 294] width 730 height 210
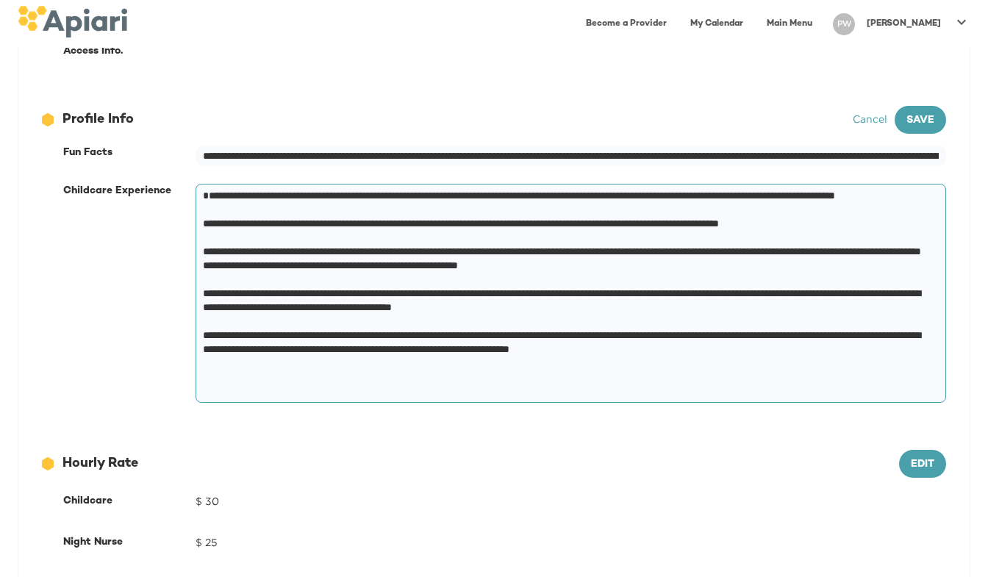
click at [775, 285] on textarea at bounding box center [568, 294] width 730 height 210
drag, startPoint x: 804, startPoint y: 279, endPoint x: 909, endPoint y: 282, distance: 105.9
click at [909, 282] on textarea at bounding box center [568, 294] width 730 height 210
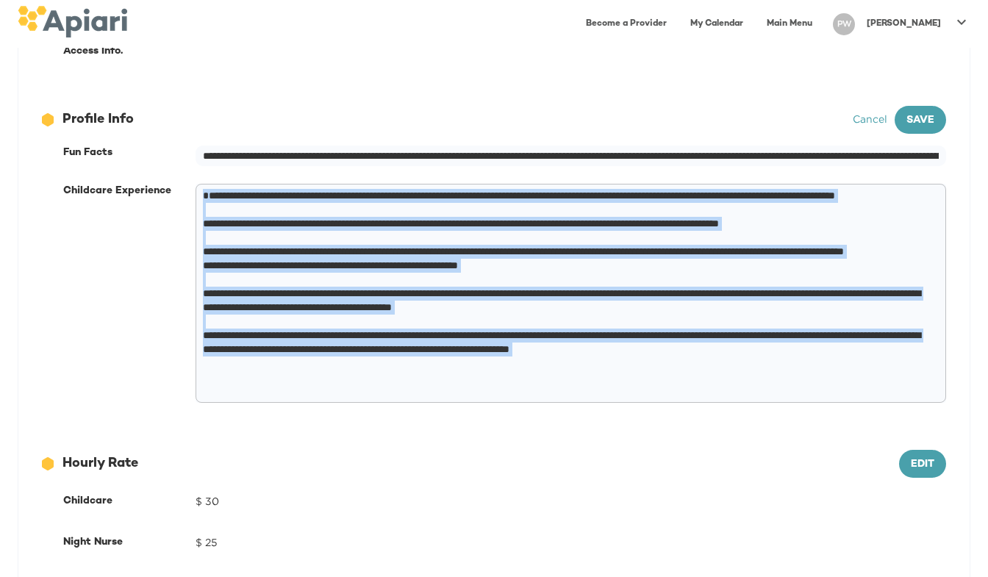
drag, startPoint x: 201, startPoint y: 307, endPoint x: 543, endPoint y: 310, distance: 341.1
click at [543, 310] on div "* ​" at bounding box center [571, 293] width 751 height 219
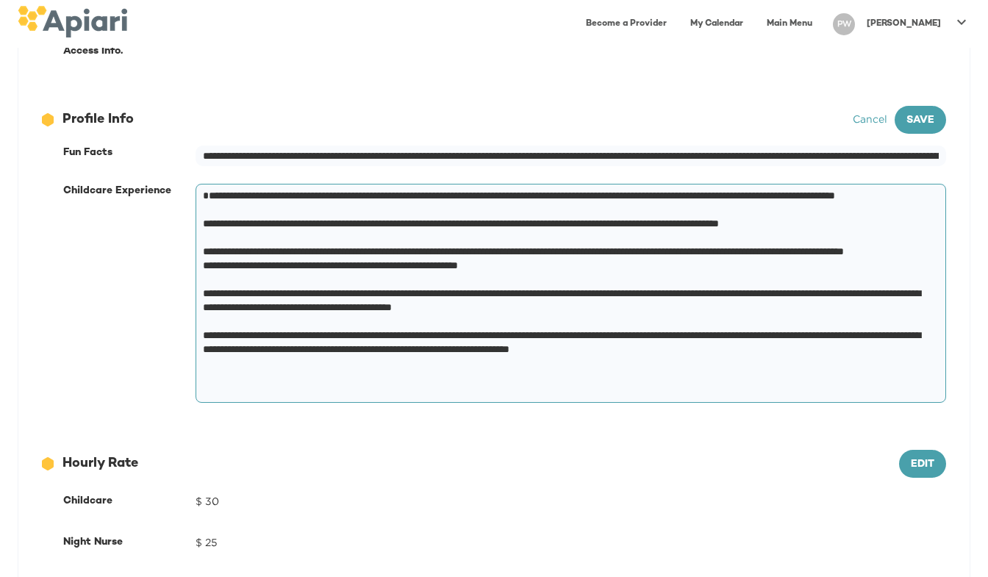
drag, startPoint x: 592, startPoint y: 306, endPoint x: 176, endPoint y: 310, distance: 416.2
click at [176, 310] on div "Childcare Experience * ​" at bounding box center [504, 293] width 901 height 237
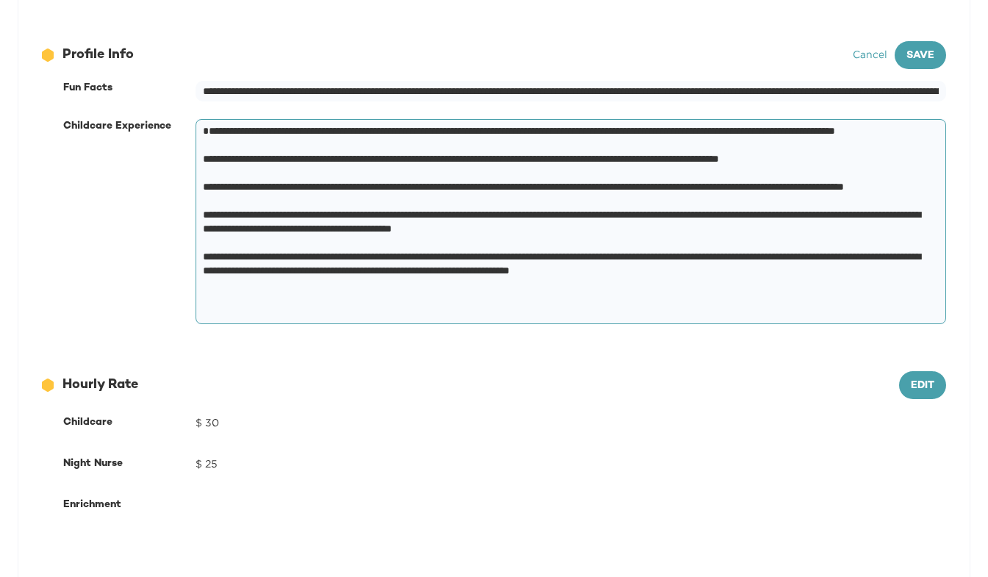
scroll to position [588, 0]
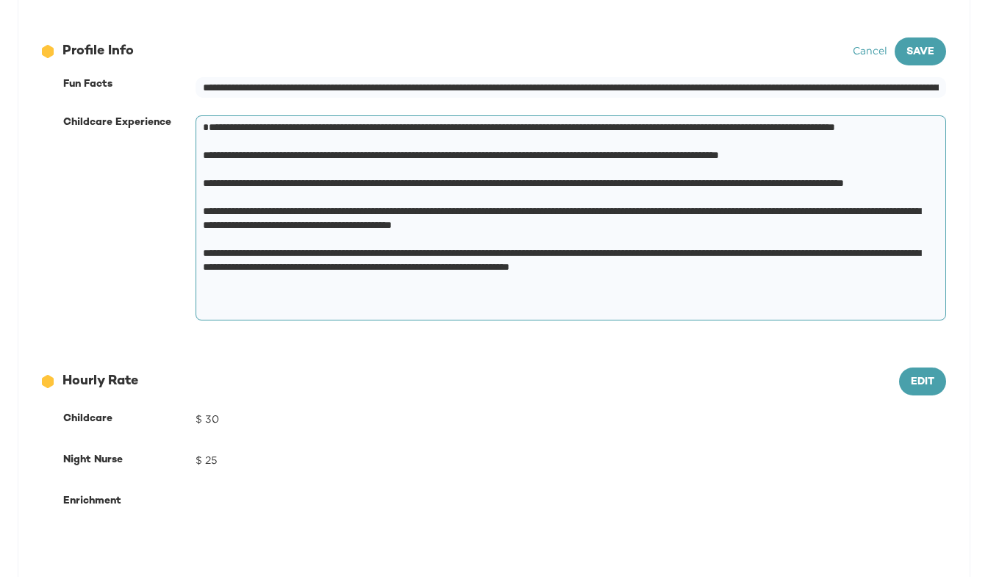
click at [342, 287] on textarea "**********" at bounding box center [568, 219] width 730 height 196
click at [309, 292] on textarea "**********" at bounding box center [568, 219] width 730 height 196
click at [334, 292] on textarea "**********" at bounding box center [568, 219] width 730 height 196
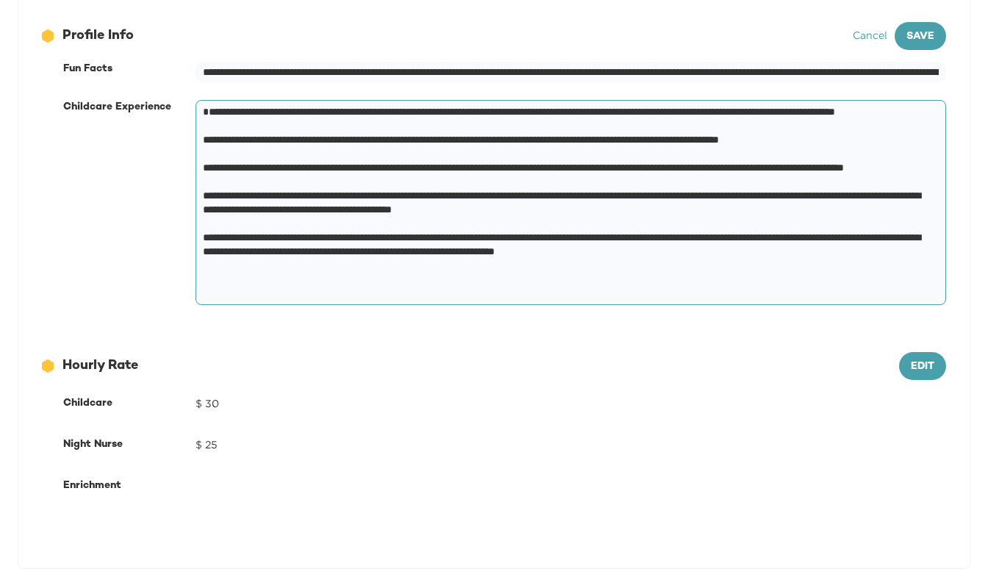
scroll to position [603, 0]
click at [768, 270] on textarea "**********" at bounding box center [568, 204] width 730 height 196
click at [768, 278] on textarea "**********" at bounding box center [568, 204] width 730 height 196
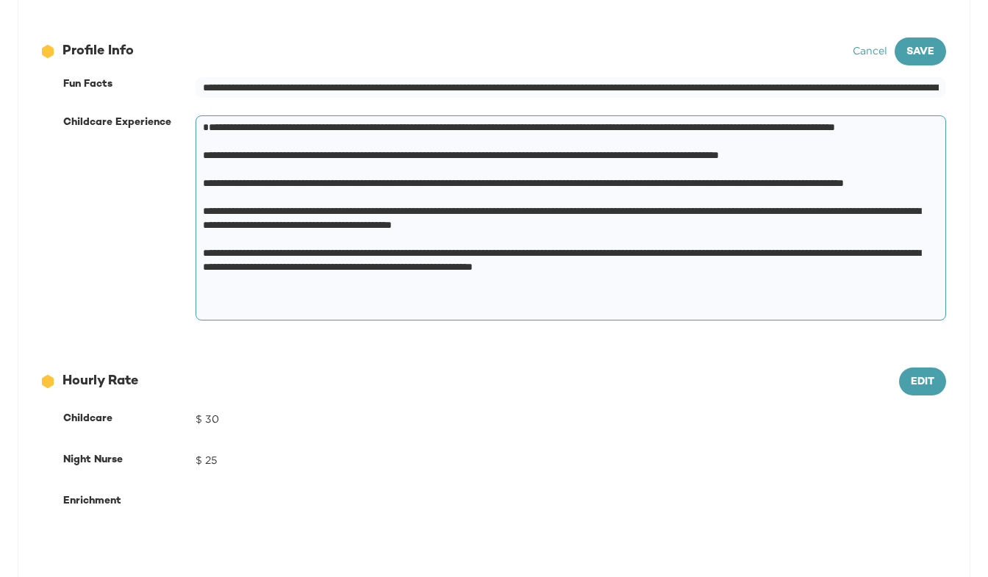
scroll to position [587, 0]
type textarea "**********"
click at [932, 39] on button "Save" at bounding box center [920, 52] width 51 height 28
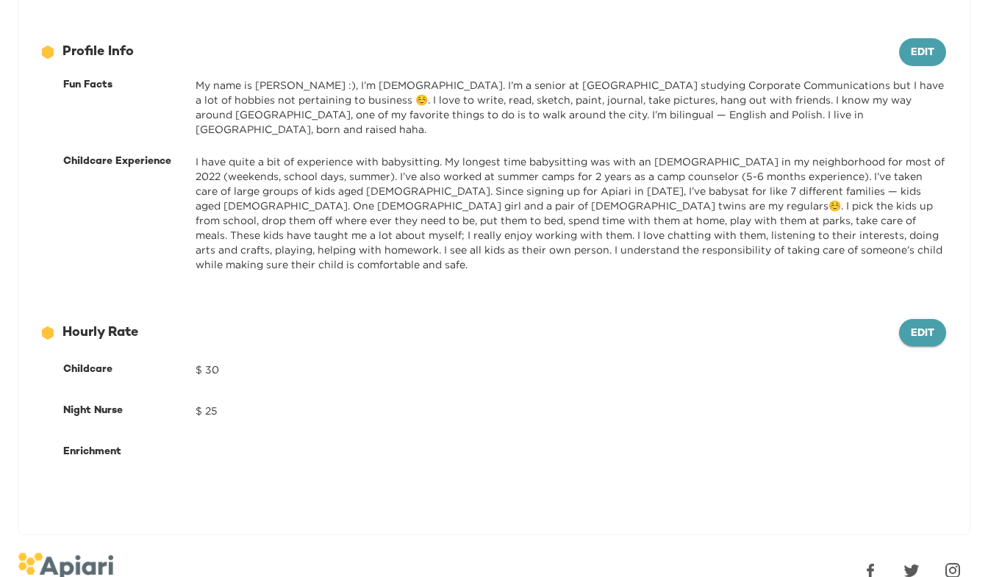
click at [914, 325] on span "Edit" at bounding box center [923, 334] width 24 height 18
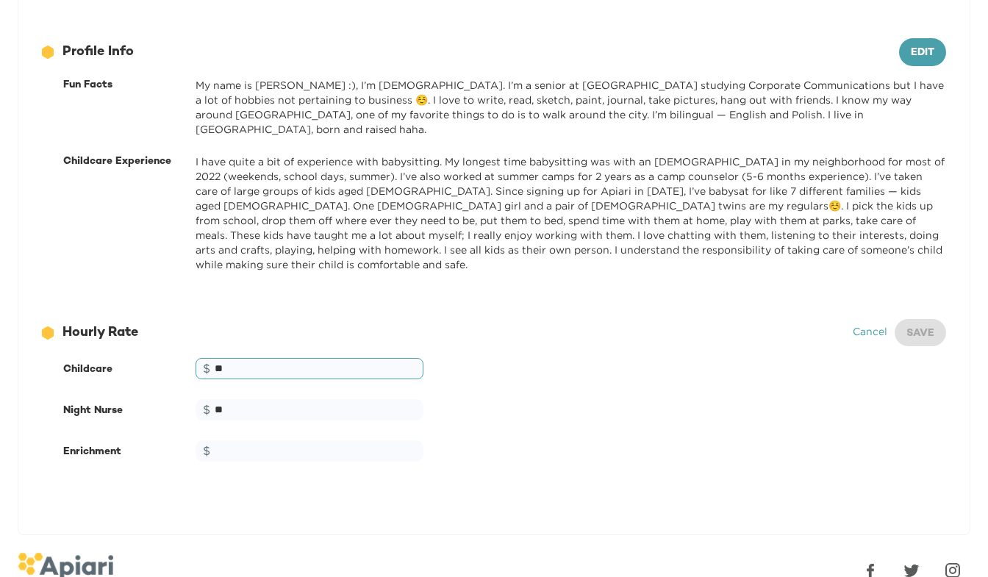
click at [240, 358] on input "**" at bounding box center [310, 368] width 228 height 21
type input "**"
click at [926, 319] on button "Save" at bounding box center [920, 333] width 51 height 28
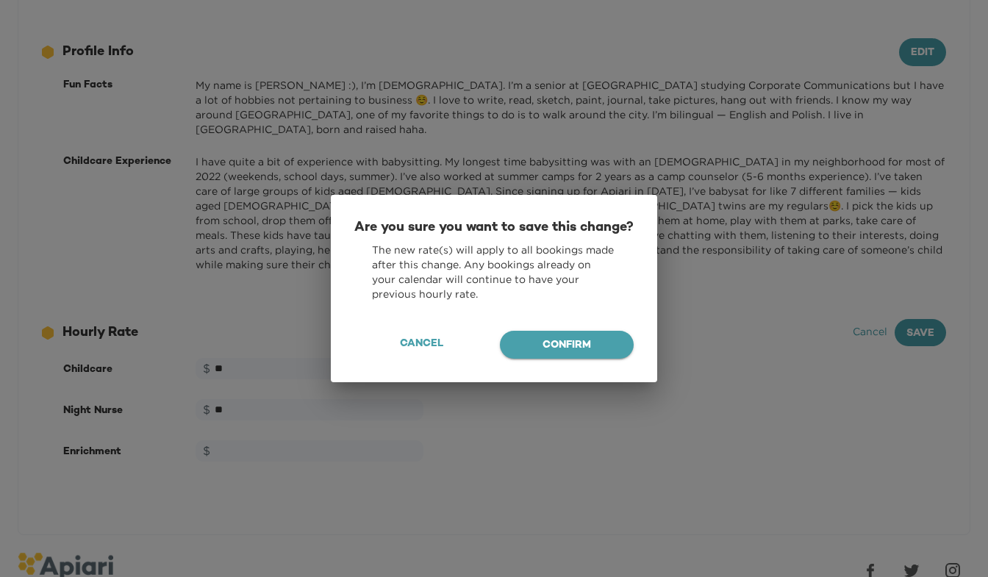
click at [578, 359] on button "Confirm" at bounding box center [567, 345] width 134 height 28
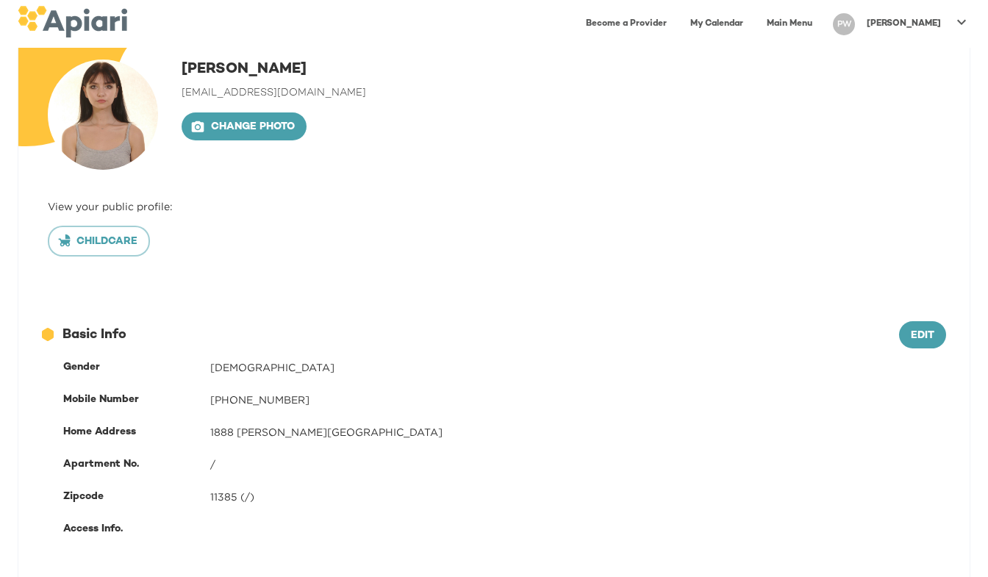
scroll to position [40, 0]
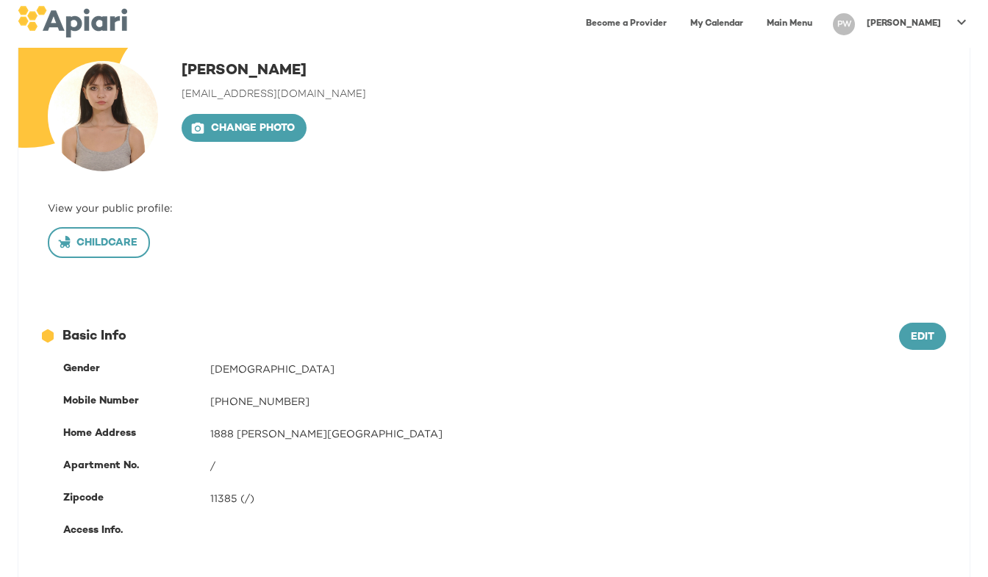
click at [126, 241] on span "Childcare" at bounding box center [98, 244] width 77 height 18
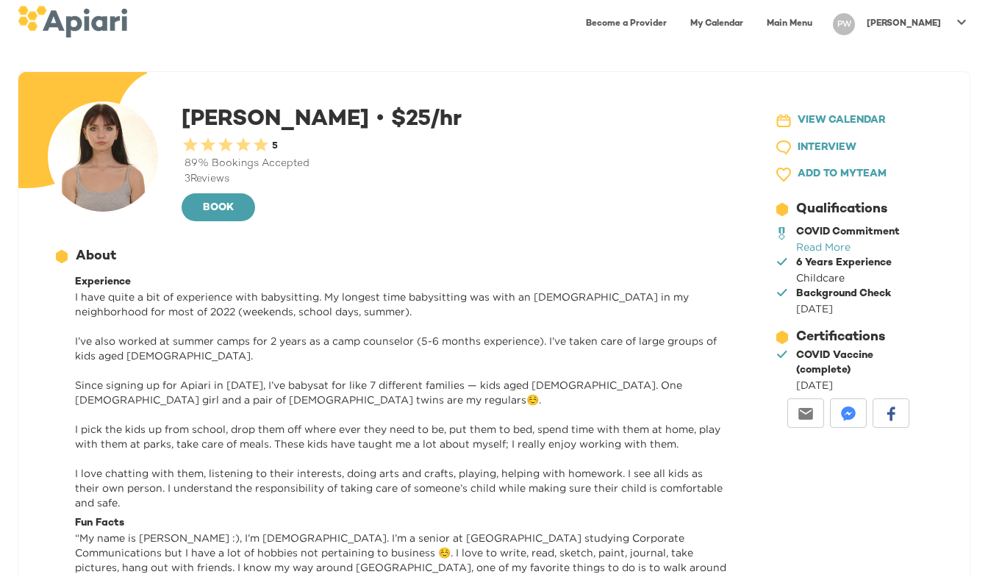
click at [966, 18] on icon at bounding box center [962, 22] width 18 height 18
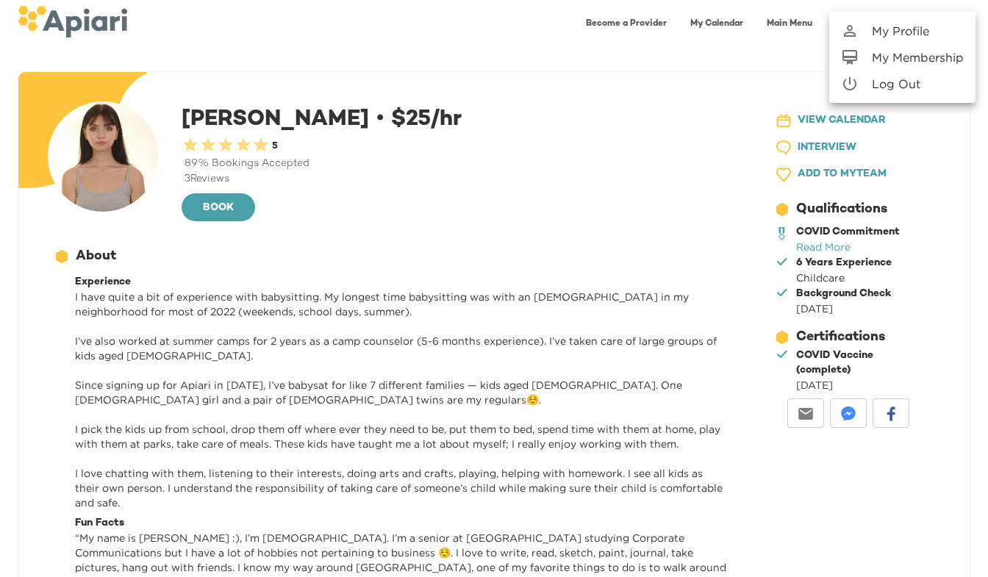
click at [943, 29] on link "My Profile" at bounding box center [902, 31] width 146 height 26
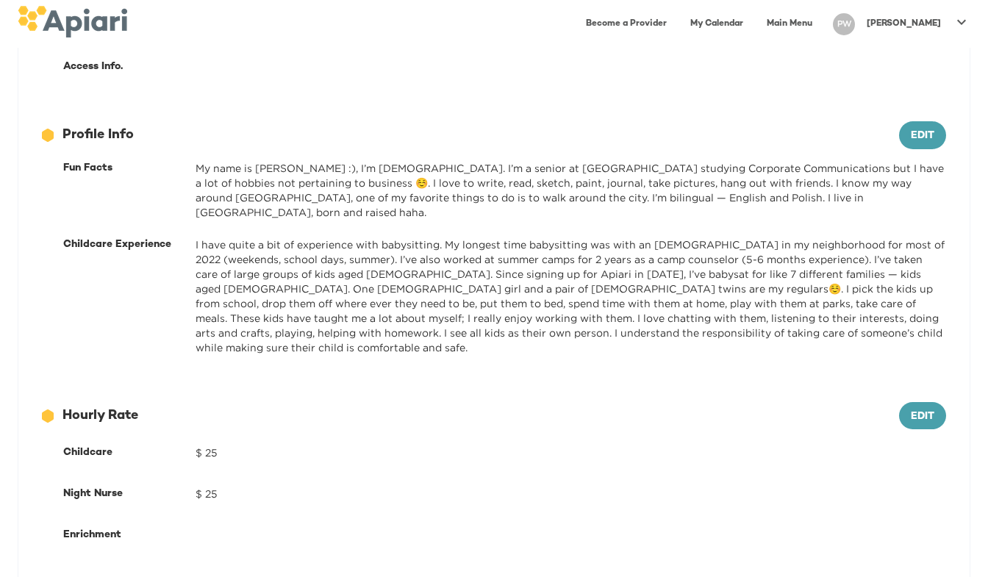
scroll to position [504, 0]
click at [899, 129] on div "Edit" at bounding box center [922, 136] width 47 height 28
click at [909, 135] on button "Edit" at bounding box center [922, 136] width 47 height 28
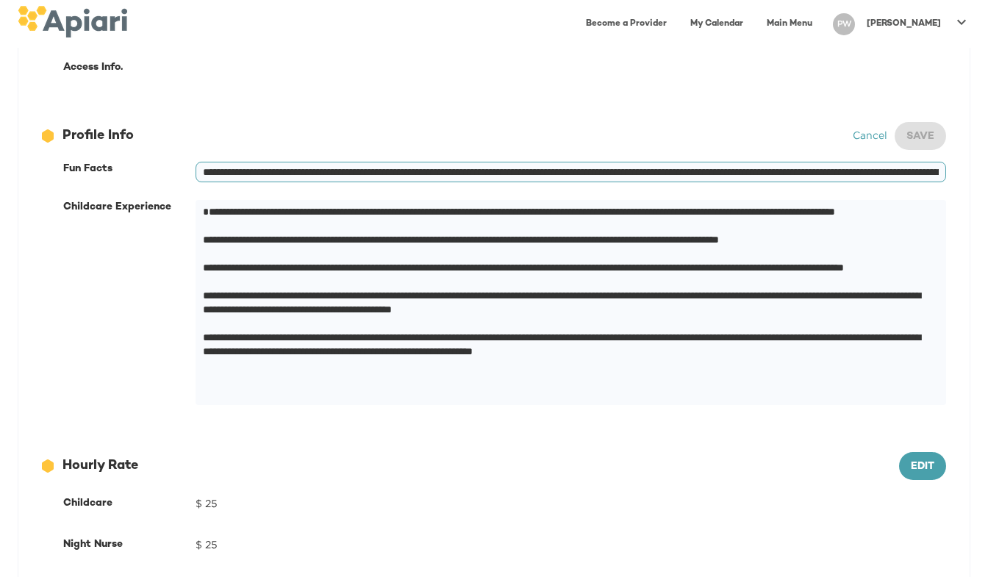
click at [733, 171] on input "**********" at bounding box center [571, 172] width 751 height 21
drag, startPoint x: 829, startPoint y: 168, endPoint x: 791, endPoint y: 173, distance: 37.8
click at [791, 173] on input "**********" at bounding box center [571, 172] width 751 height 21
type input "**********"
click at [920, 132] on span "Save" at bounding box center [921, 137] width 28 height 18
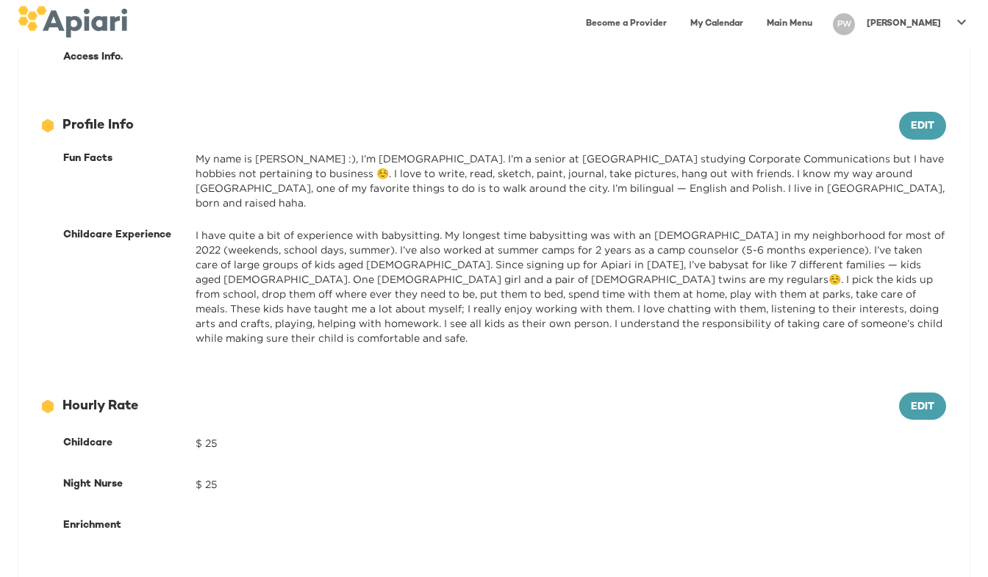
scroll to position [511, 0]
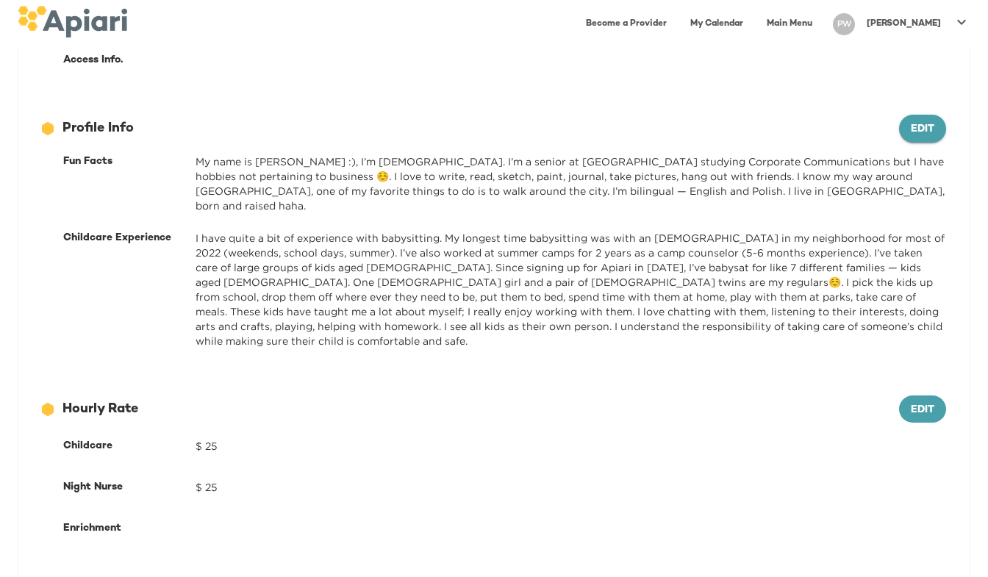
click at [918, 134] on span "Edit" at bounding box center [923, 130] width 24 height 18
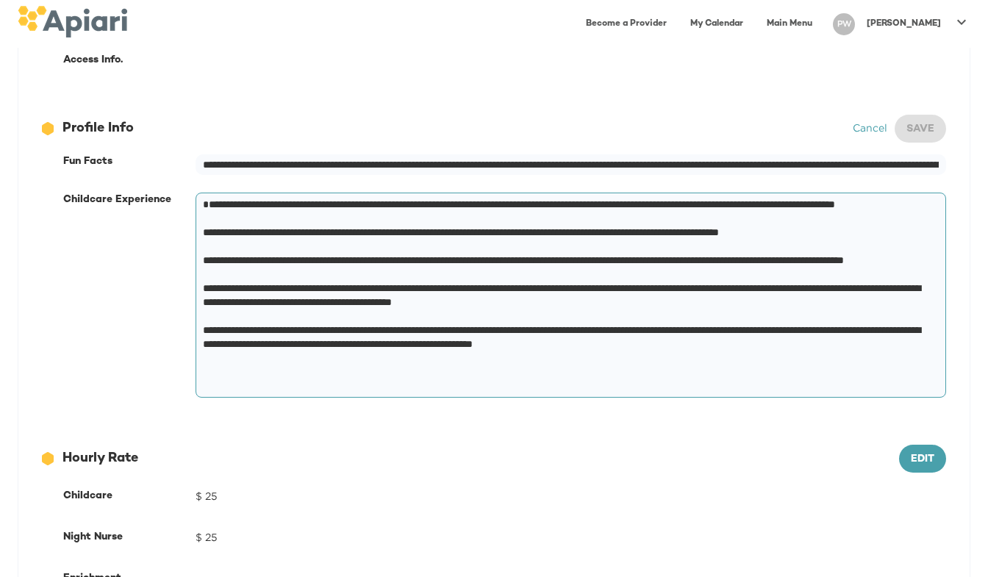
click at [618, 287] on textarea "**********" at bounding box center [568, 296] width 730 height 196
click at [629, 291] on textarea "**********" at bounding box center [568, 296] width 730 height 196
type textarea "**********"
click at [922, 123] on span "Save" at bounding box center [921, 130] width 28 height 18
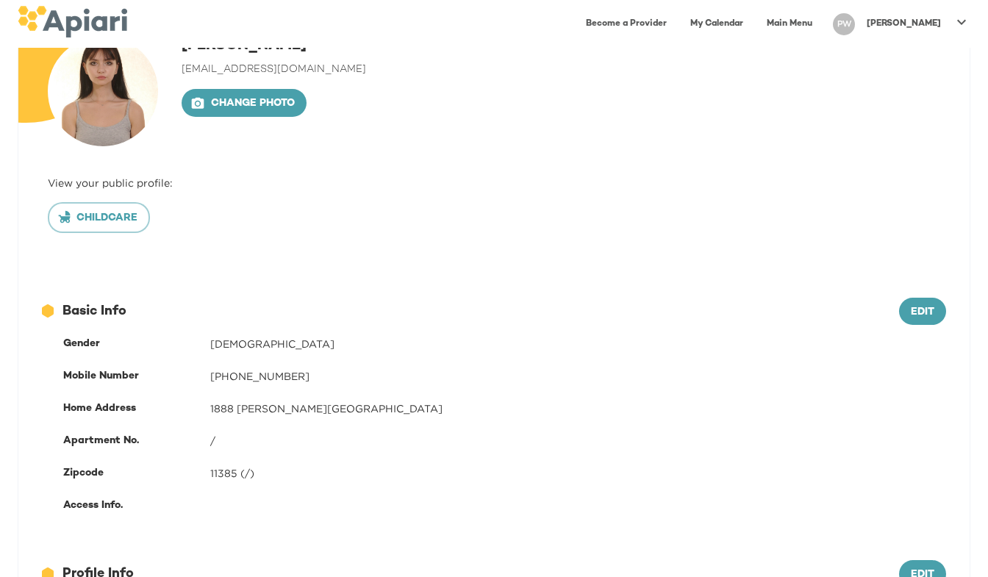
scroll to position [66, 0]
click at [129, 207] on button "Childcare" at bounding box center [99, 216] width 102 height 31
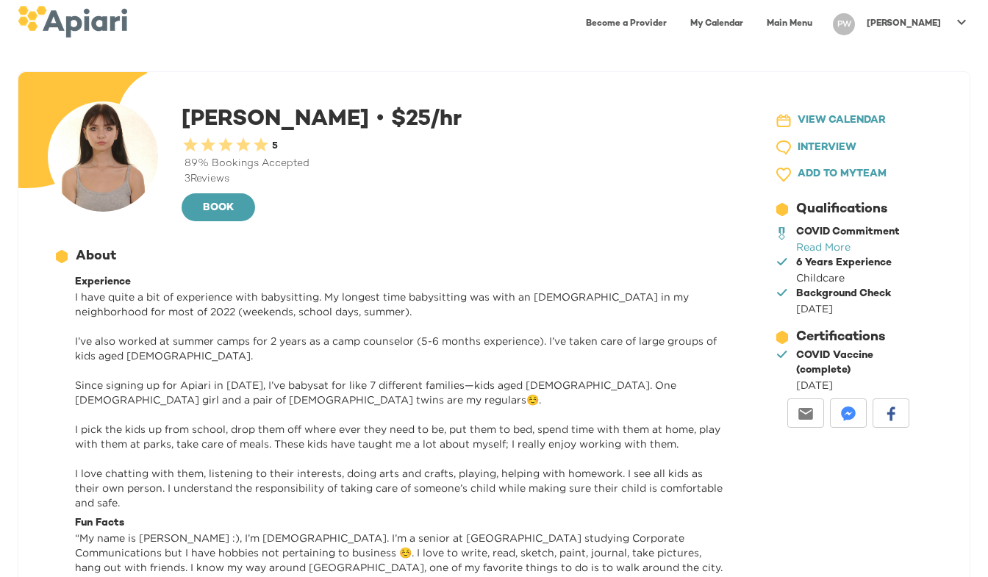
click at [920, 17] on div "[PERSON_NAME]" at bounding box center [904, 24] width 86 height 24
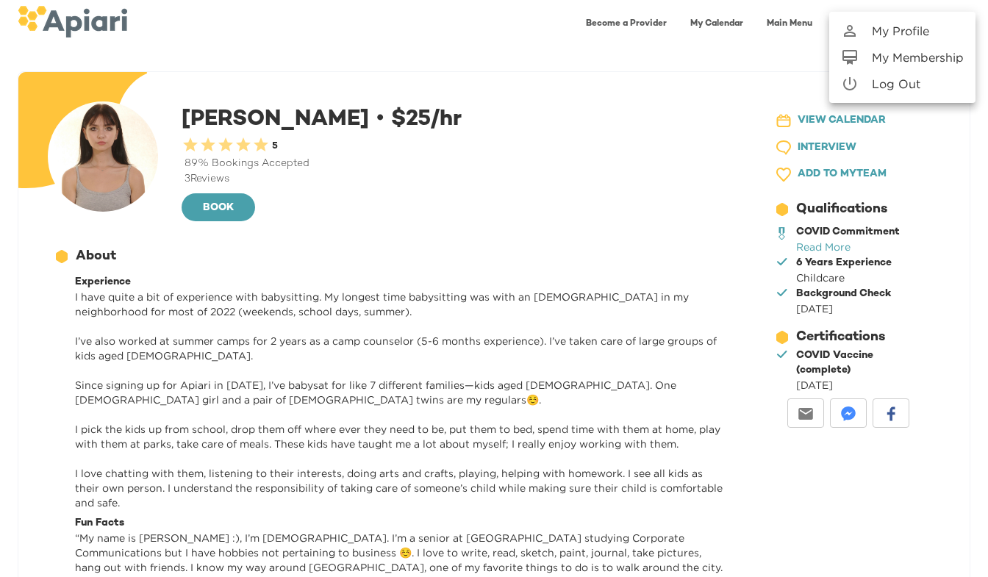
click at [926, 29] on p "My Profile" at bounding box center [900, 31] width 57 height 18
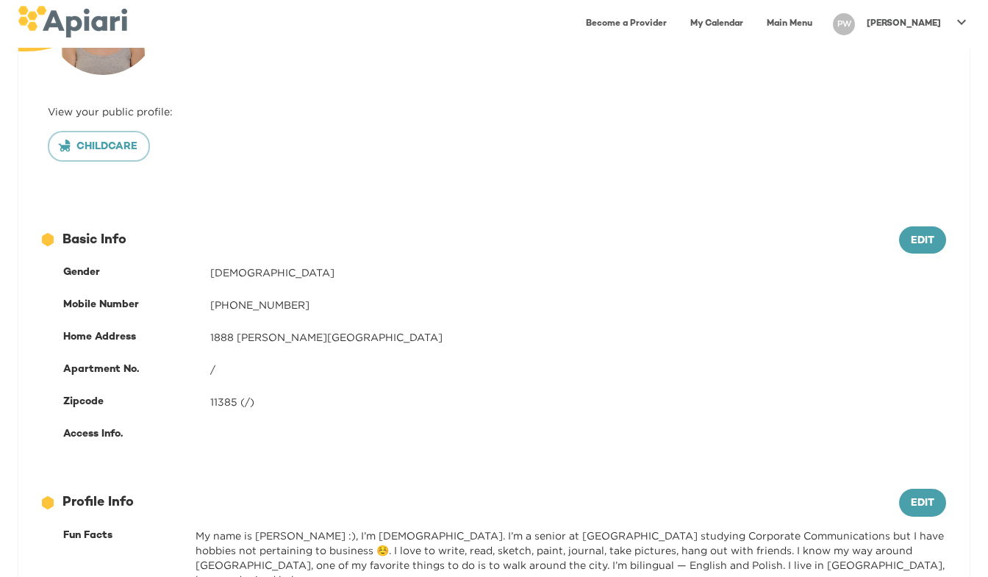
scroll to position [418, 0]
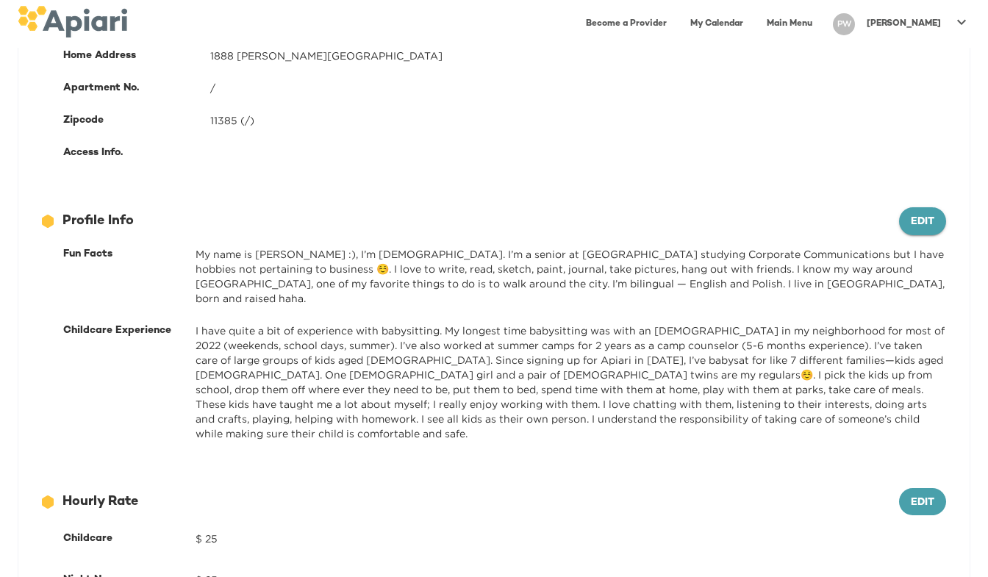
click at [926, 226] on span "Edit" at bounding box center [923, 222] width 24 height 18
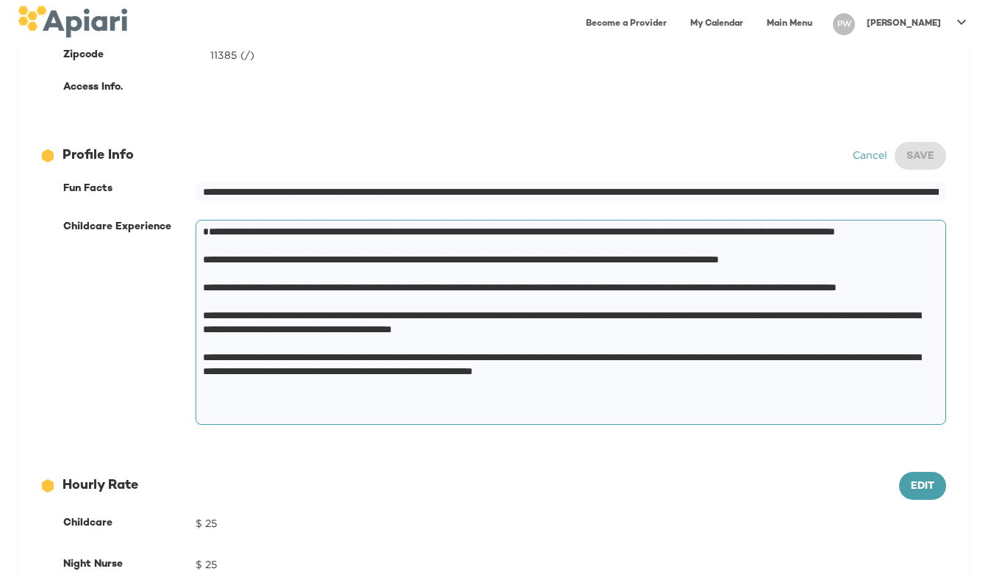
scroll to position [486, 0]
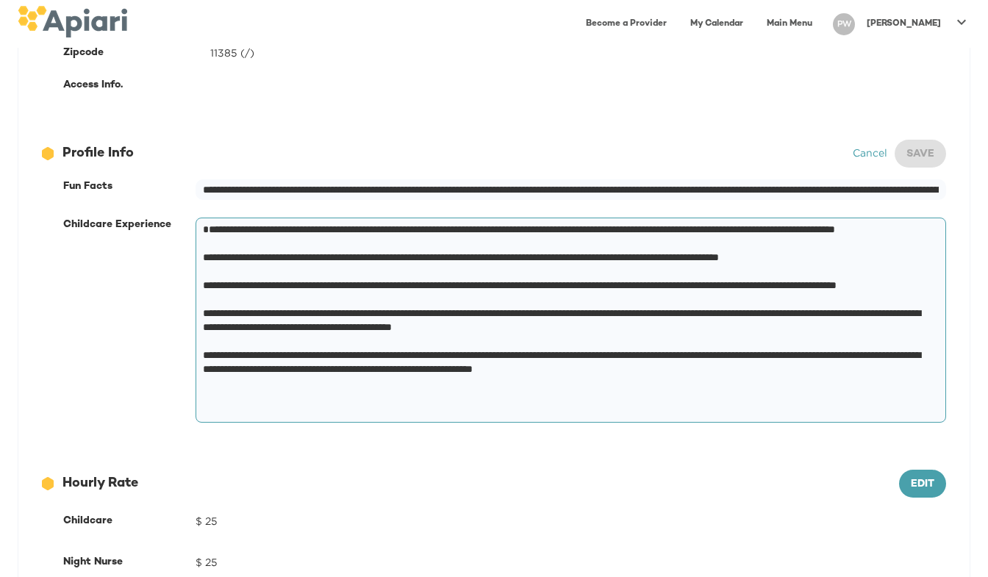
click at [325, 323] on textarea "**********" at bounding box center [568, 321] width 730 height 196
type textarea "**********"
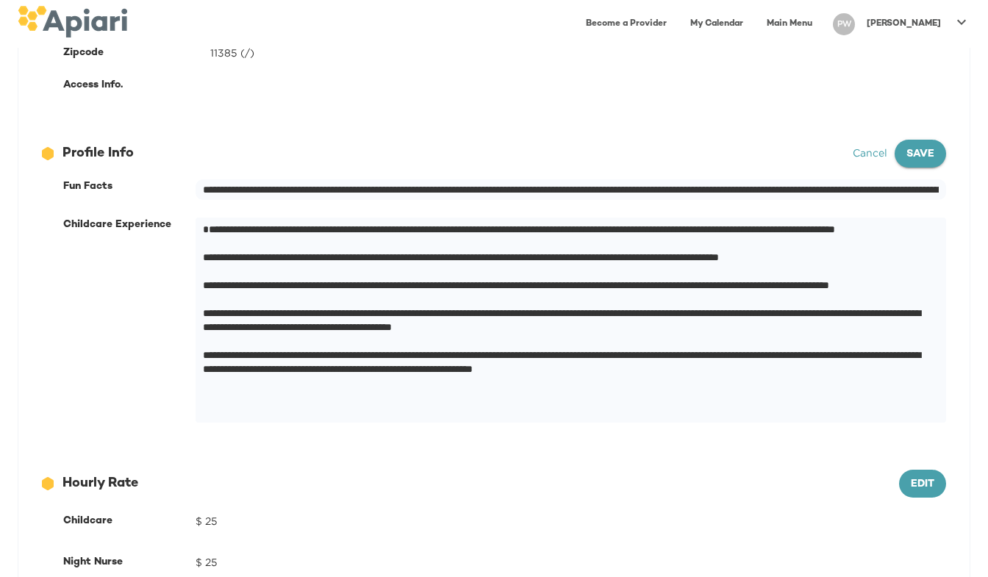
click at [919, 140] on button "Save" at bounding box center [920, 154] width 51 height 28
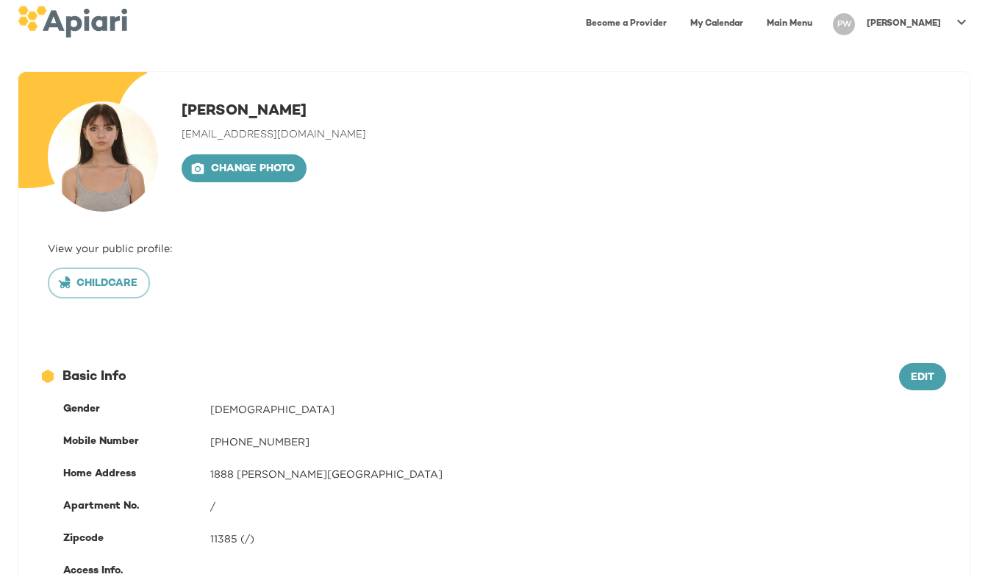
scroll to position [0, 0]
click at [65, 287] on icon "button" at bounding box center [64, 282] width 15 height 15
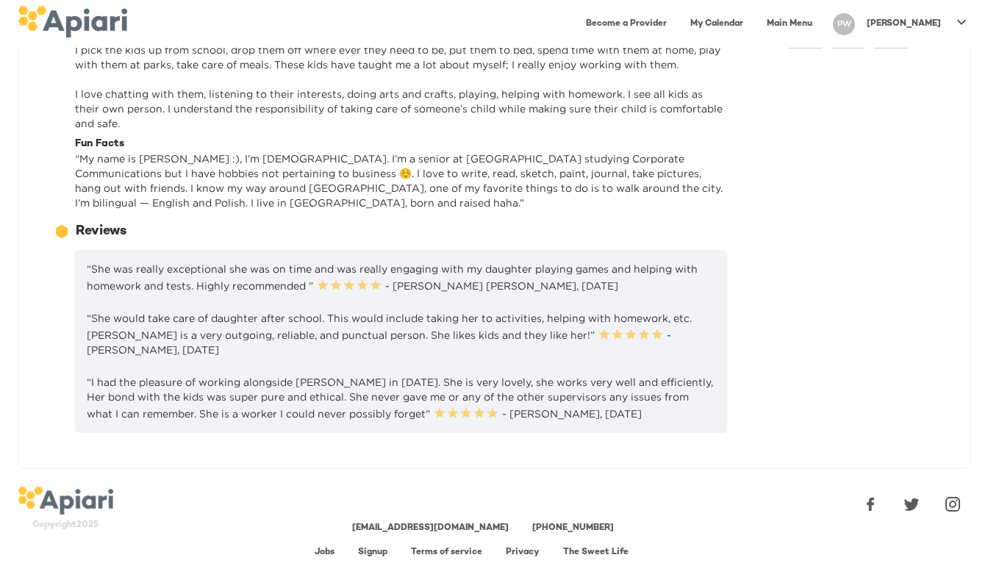
scroll to position [390, 0]
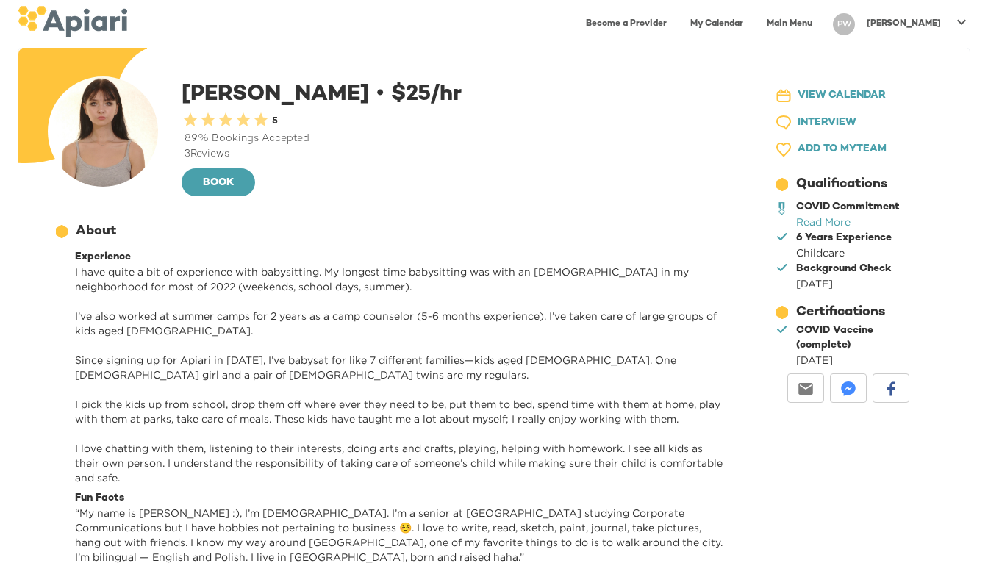
scroll to position [26, 0]
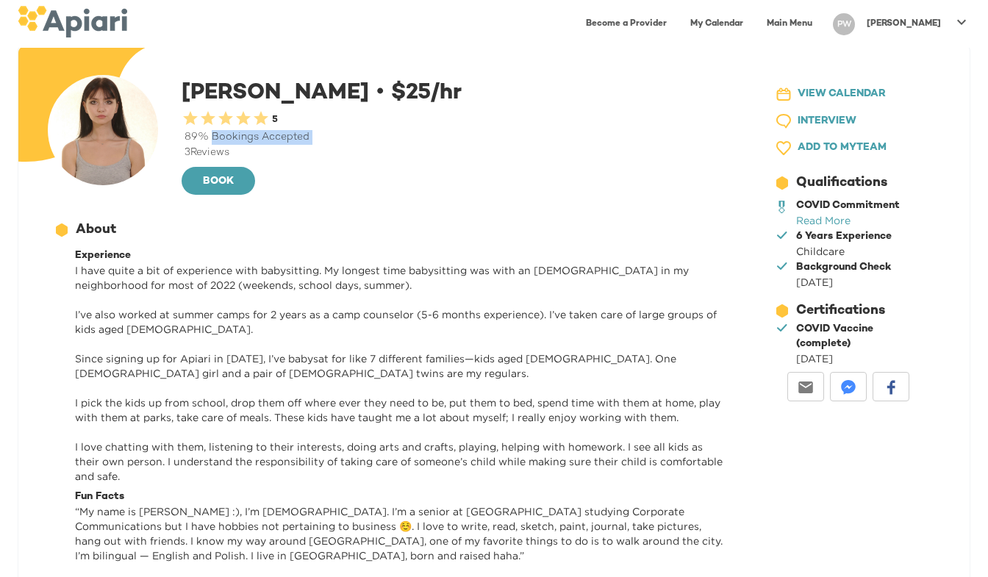
drag, startPoint x: 173, startPoint y: 149, endPoint x: 211, endPoint y: 137, distance: 39.8
click at [211, 137] on div "Paula W. • $ 25 /hr 0.5 Stars 1 Star 1.5 Stars 2 Stars 2.5 Stars 3 Stars 3.5 St…" at bounding box center [390, 136] width 685 height 122
click at [211, 137] on div "89 % Bookings Accepted" at bounding box center [457, 137] width 551 height 15
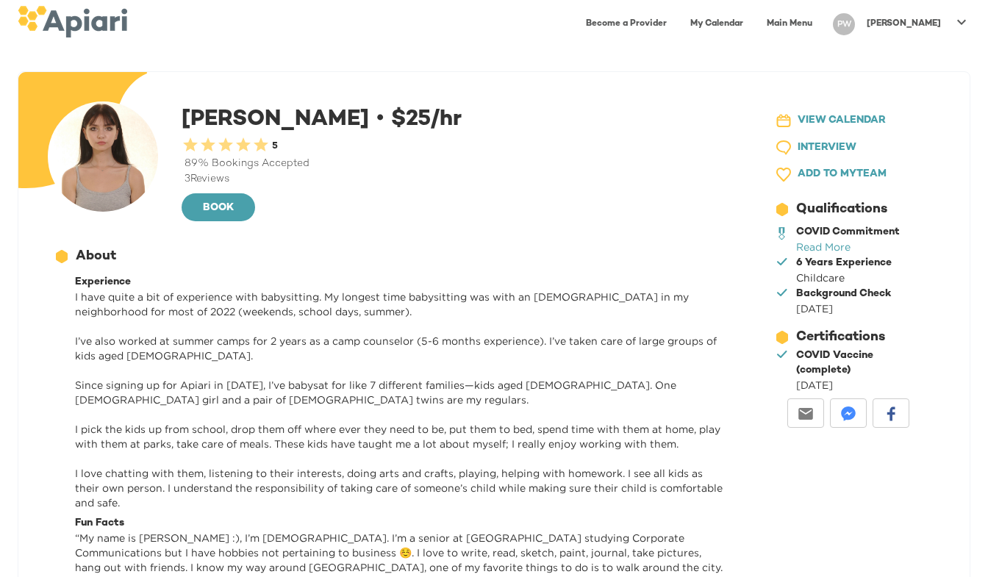
scroll to position [0, 0]
click at [269, 160] on div "89 % Bookings Accepted" at bounding box center [457, 164] width 551 height 15
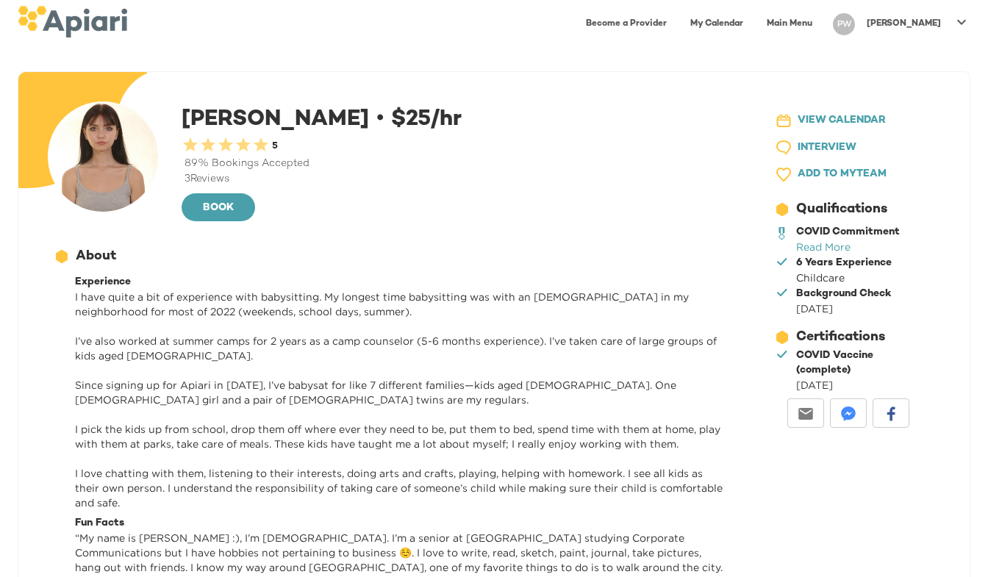
click at [561, 221] on div "BOOK" at bounding box center [457, 209] width 551 height 32
click at [840, 261] on div "6 Years Experience" at bounding box center [844, 263] width 96 height 15
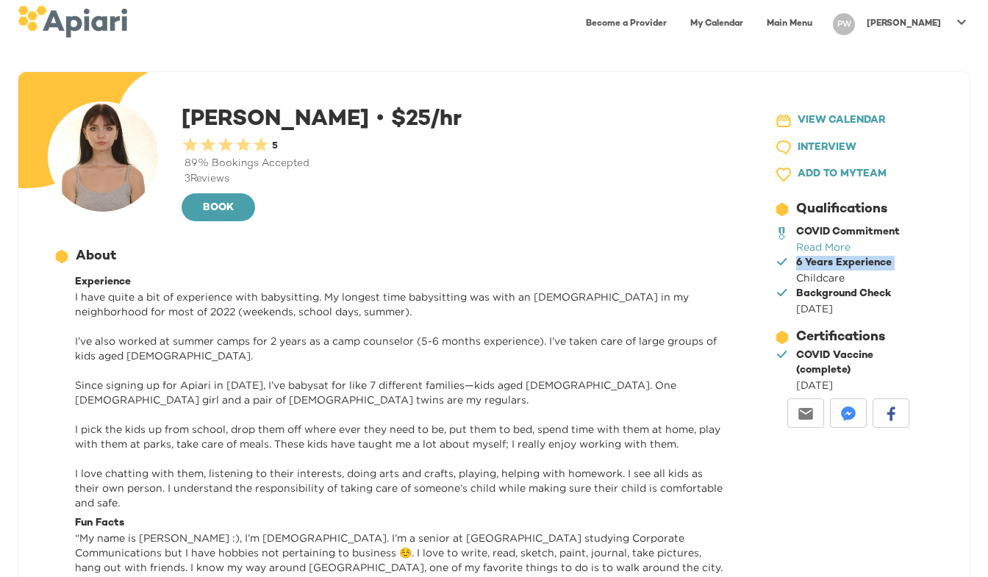
click at [840, 261] on div "6 Years Experience" at bounding box center [844, 263] width 96 height 15
click at [621, 283] on div "Experience" at bounding box center [401, 282] width 652 height 15
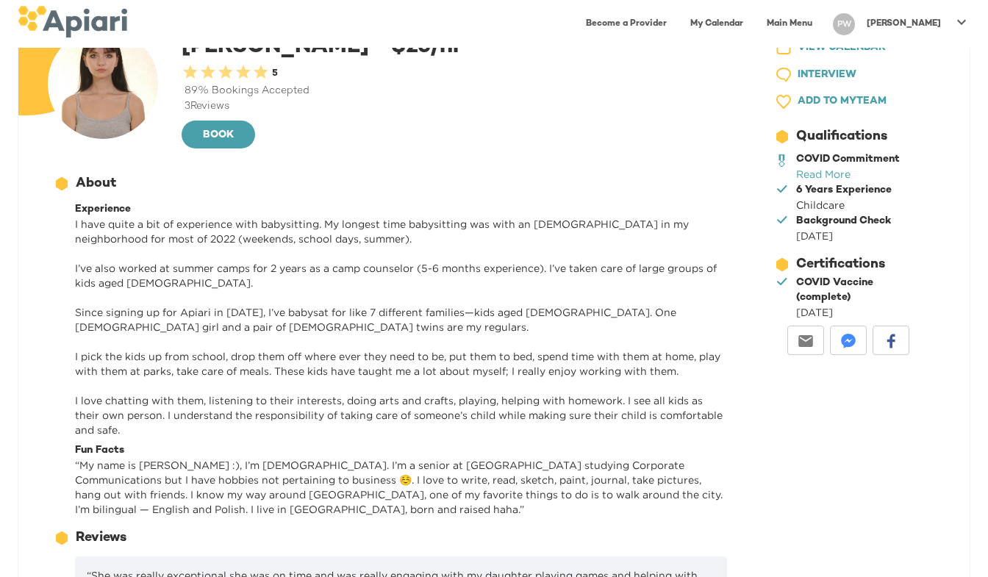
scroll to position [41, 0]
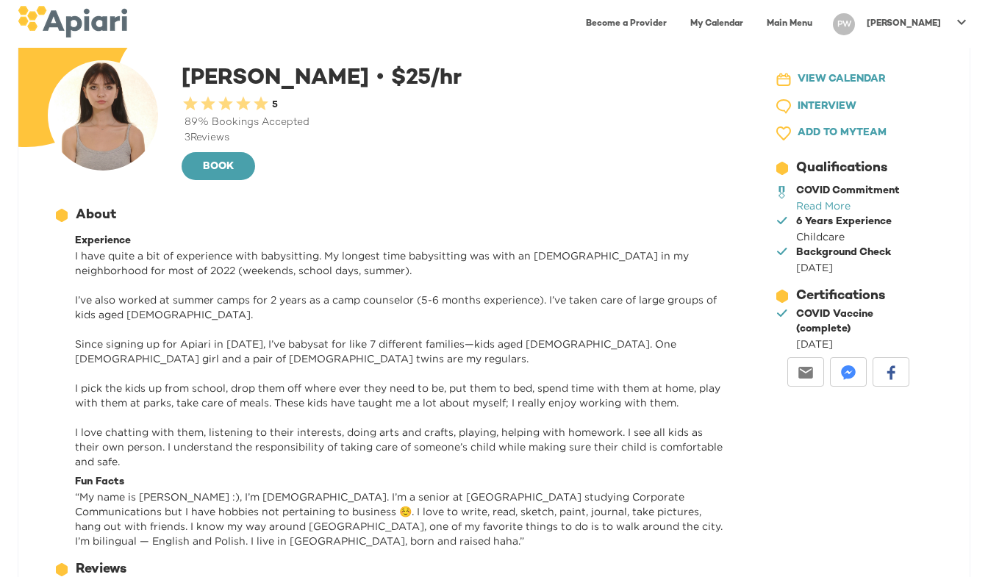
click at [923, 16] on div "[PERSON_NAME]" at bounding box center [904, 24] width 86 height 24
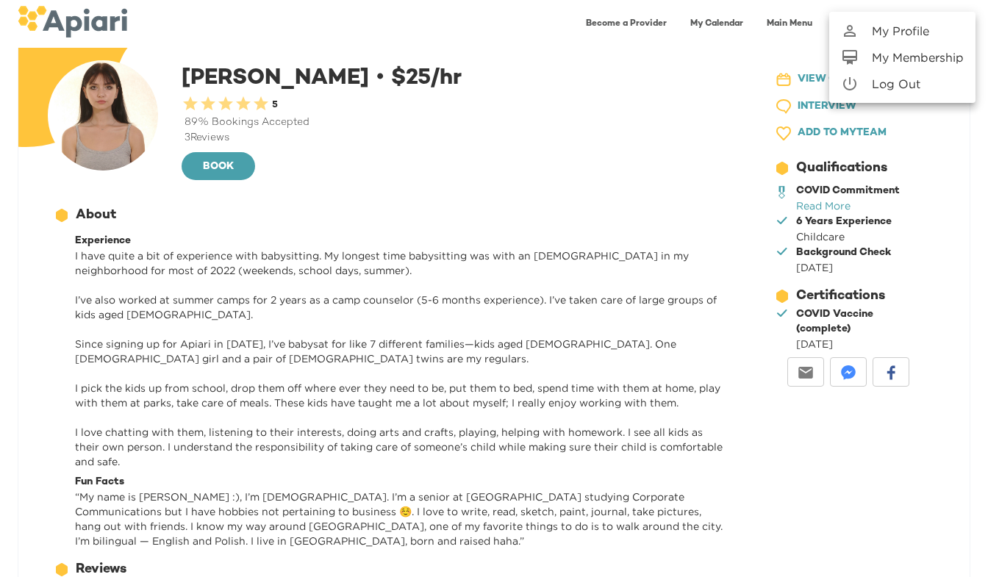
click at [923, 43] on link "My Profile" at bounding box center [902, 31] width 146 height 26
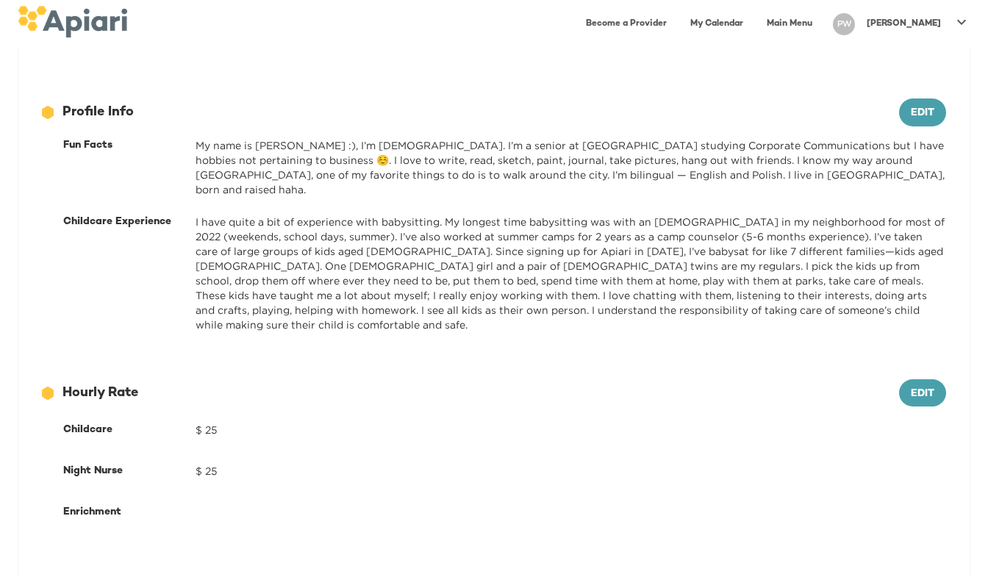
scroll to position [526, 0]
click at [931, 123] on button "Edit" at bounding box center [922, 113] width 47 height 28
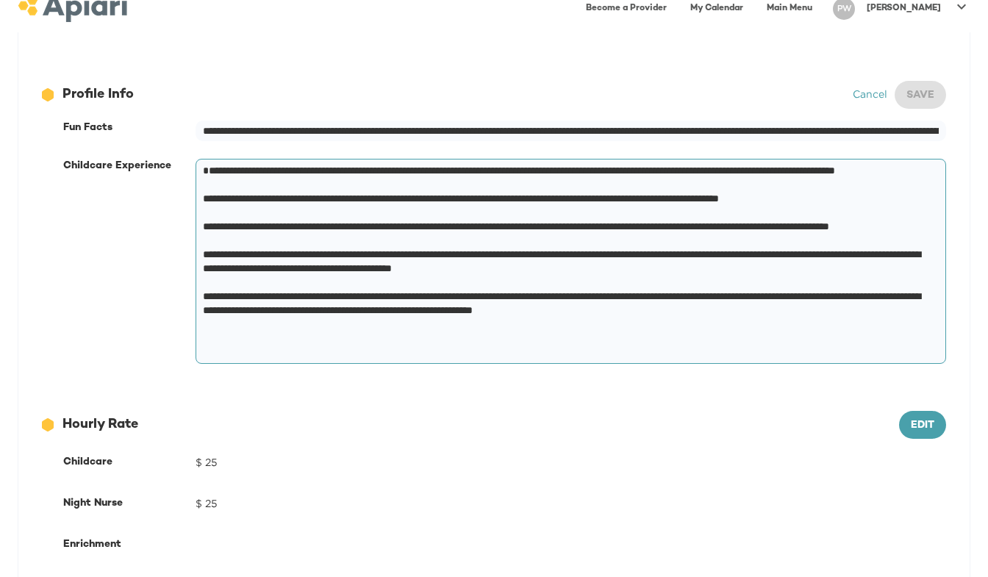
scroll to position [550, 0]
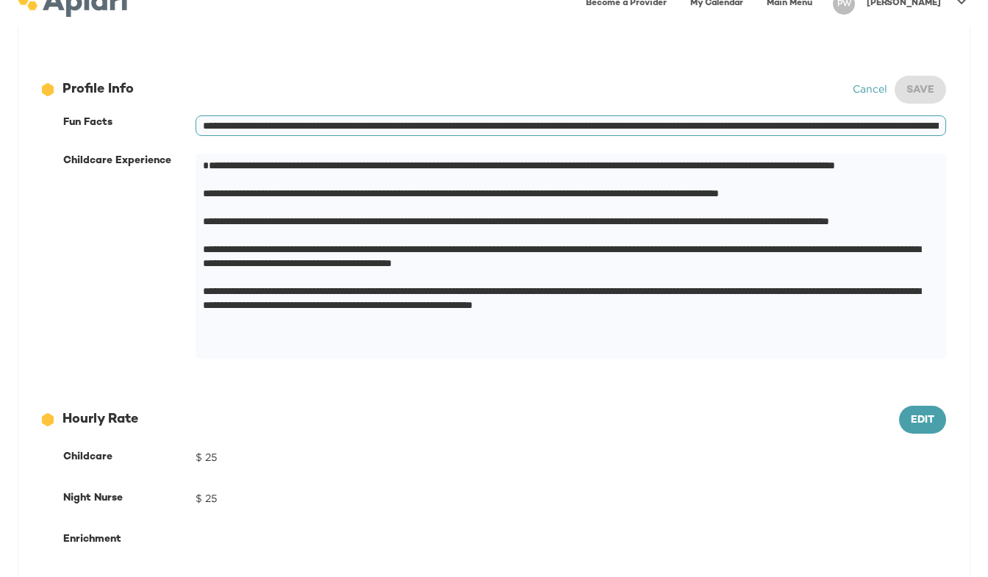
click at [866, 115] on input "**********" at bounding box center [571, 125] width 751 height 21
click at [877, 126] on input "**********" at bounding box center [571, 125] width 751 height 21
type input "**********"
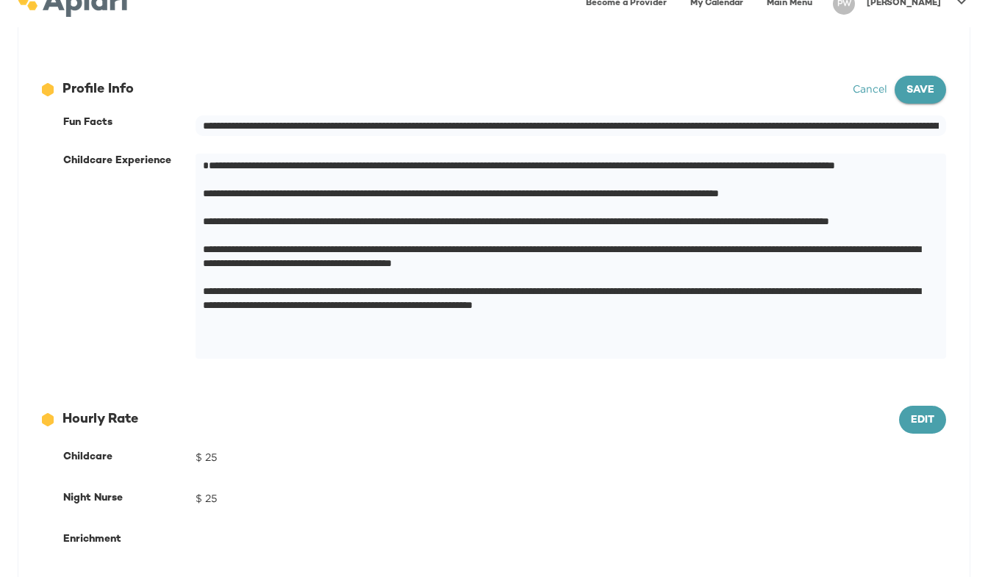
click at [928, 91] on span "Save" at bounding box center [921, 91] width 28 height 18
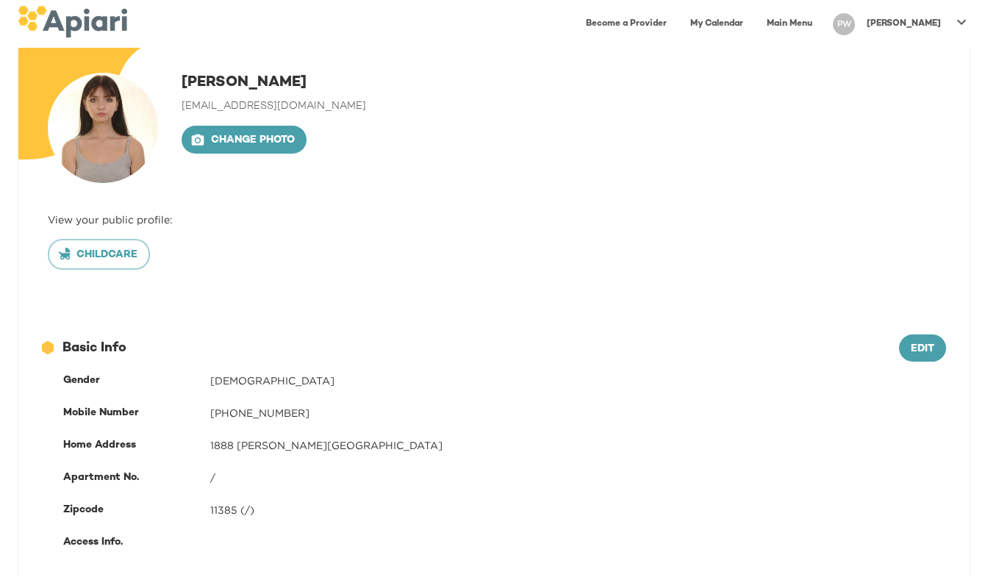
scroll to position [30, 0]
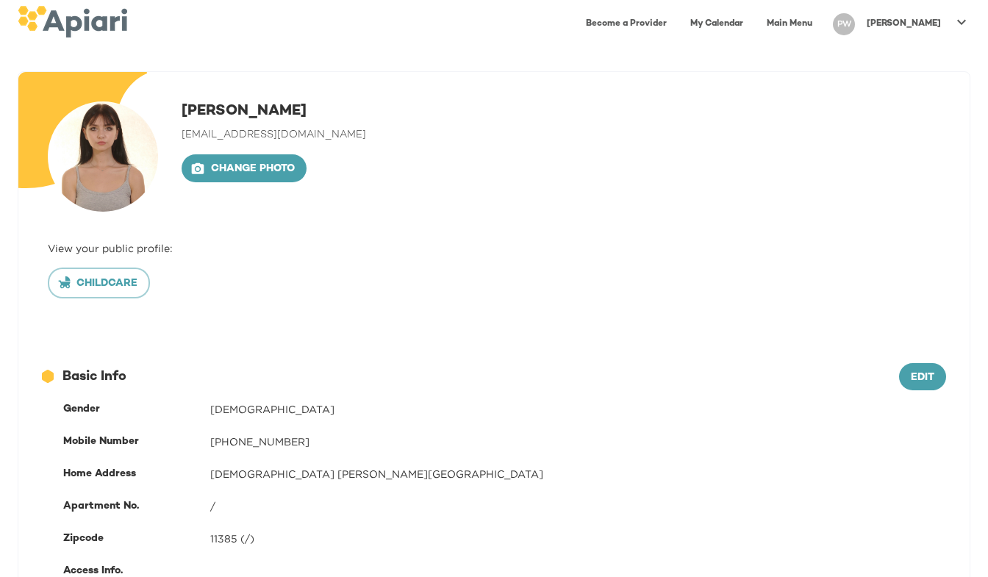
click at [821, 26] on link "Main Menu" at bounding box center [789, 24] width 63 height 30
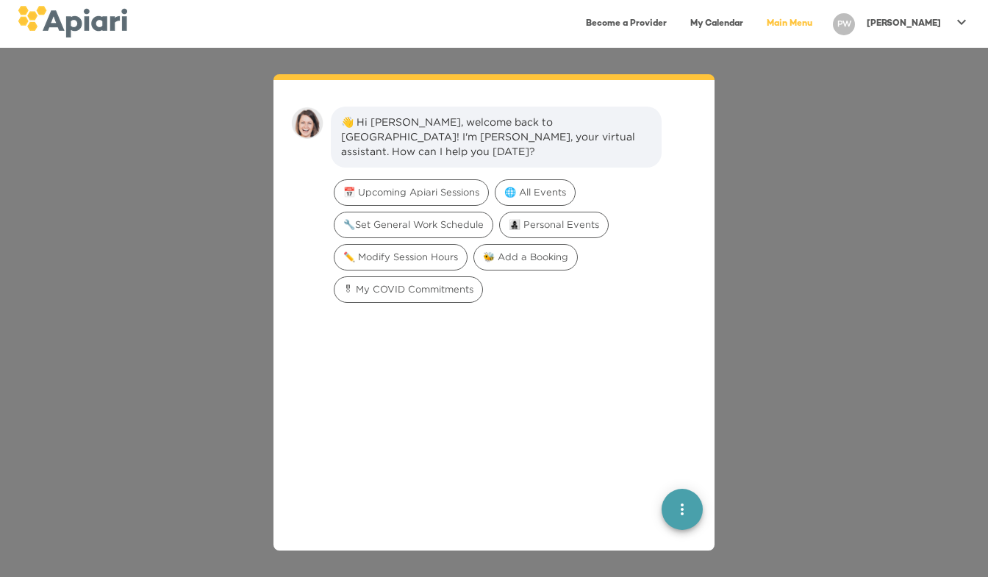
scroll to position [21, 0]
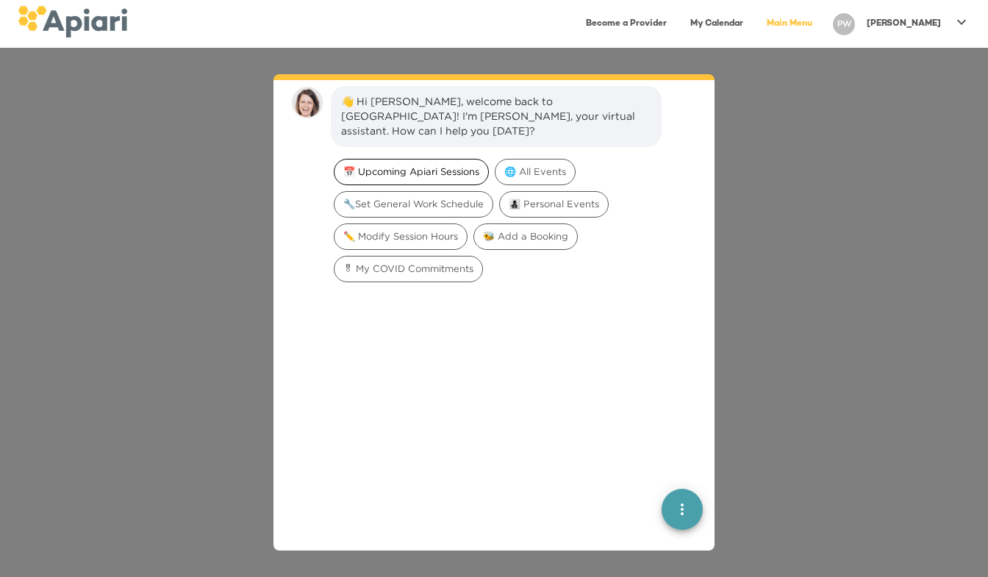
click at [404, 164] on div "📅 Upcoming Apiari Sessions" at bounding box center [411, 172] width 155 height 26
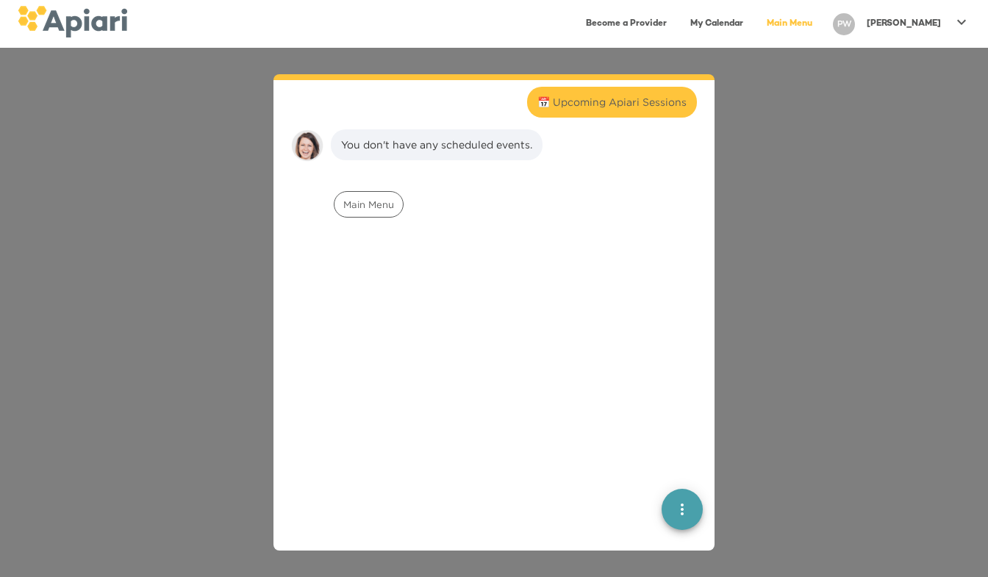
scroll to position [121, 0]
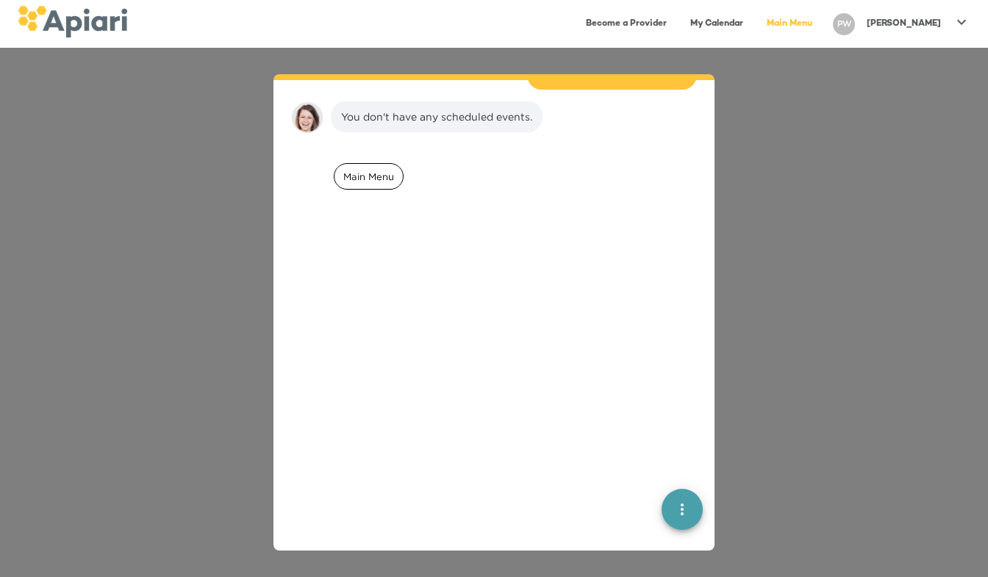
click at [371, 169] on div "Main Menu" at bounding box center [369, 176] width 70 height 26
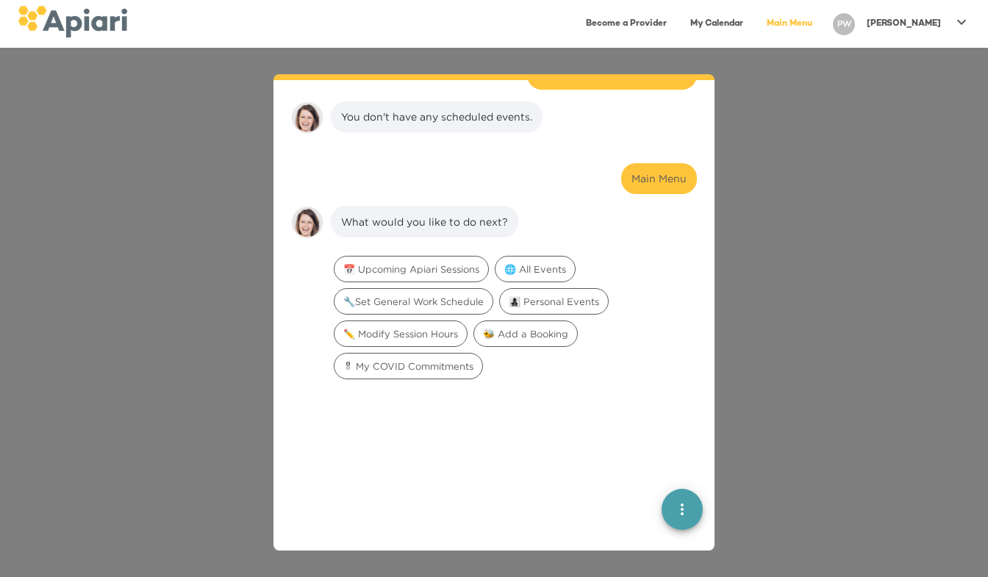
scroll to position [226, 0]
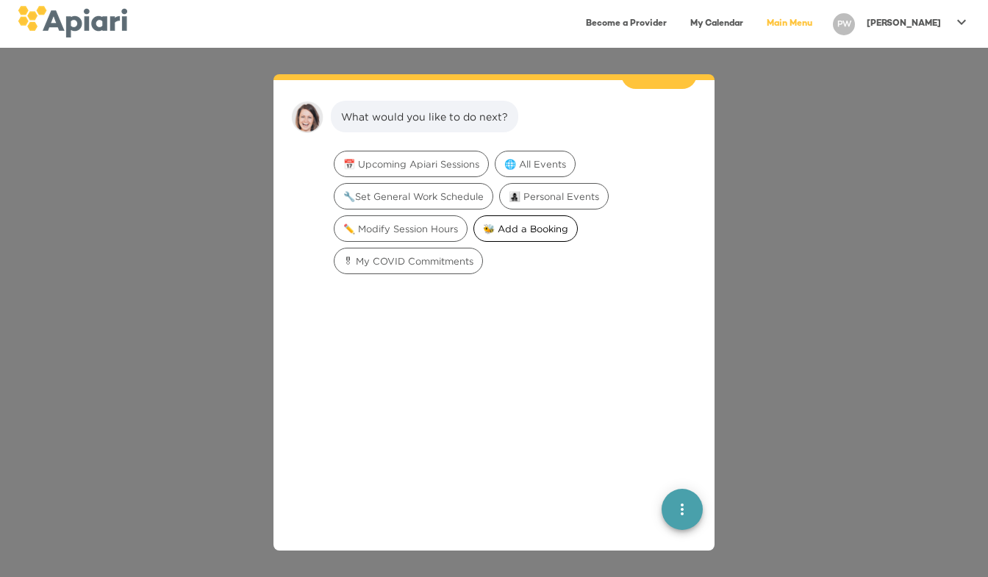
click at [529, 222] on span "🐝 Add a Booking" at bounding box center [525, 229] width 103 height 14
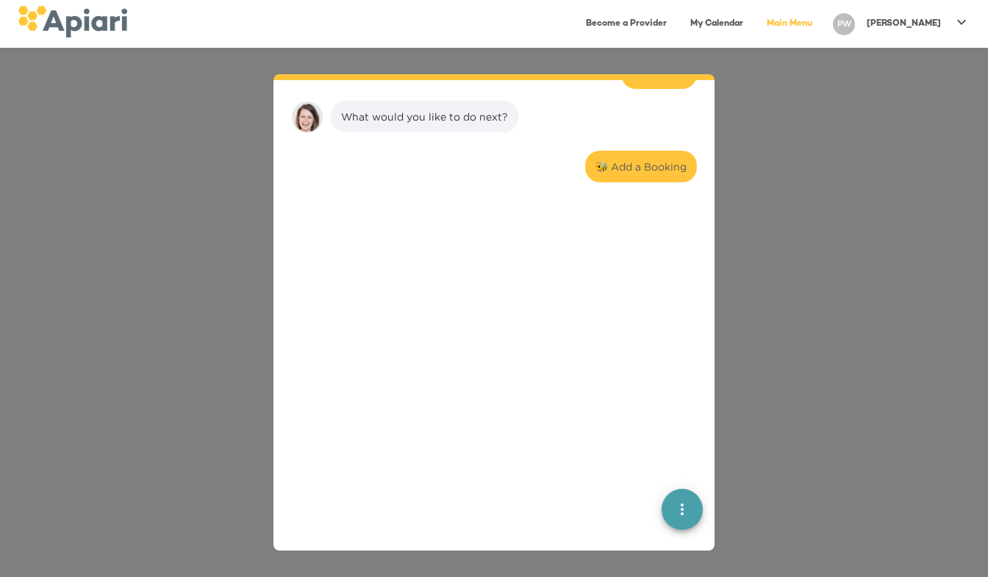
scroll to position [318, 0]
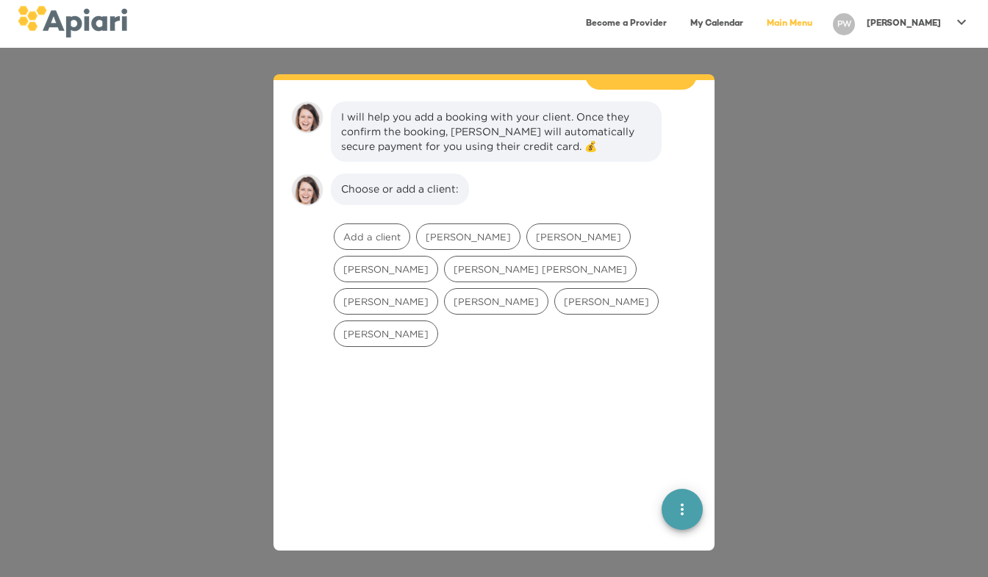
click at [818, 351] on div "👋 Hi [PERSON_NAME], welcome back to [GEOGRAPHIC_DATA]! I'm [PERSON_NAME], your …" at bounding box center [494, 312] width 988 height 529
click at [70, 40] on link at bounding box center [73, 36] width 110 height 10
